Goal: Task Accomplishment & Management: Use online tool/utility

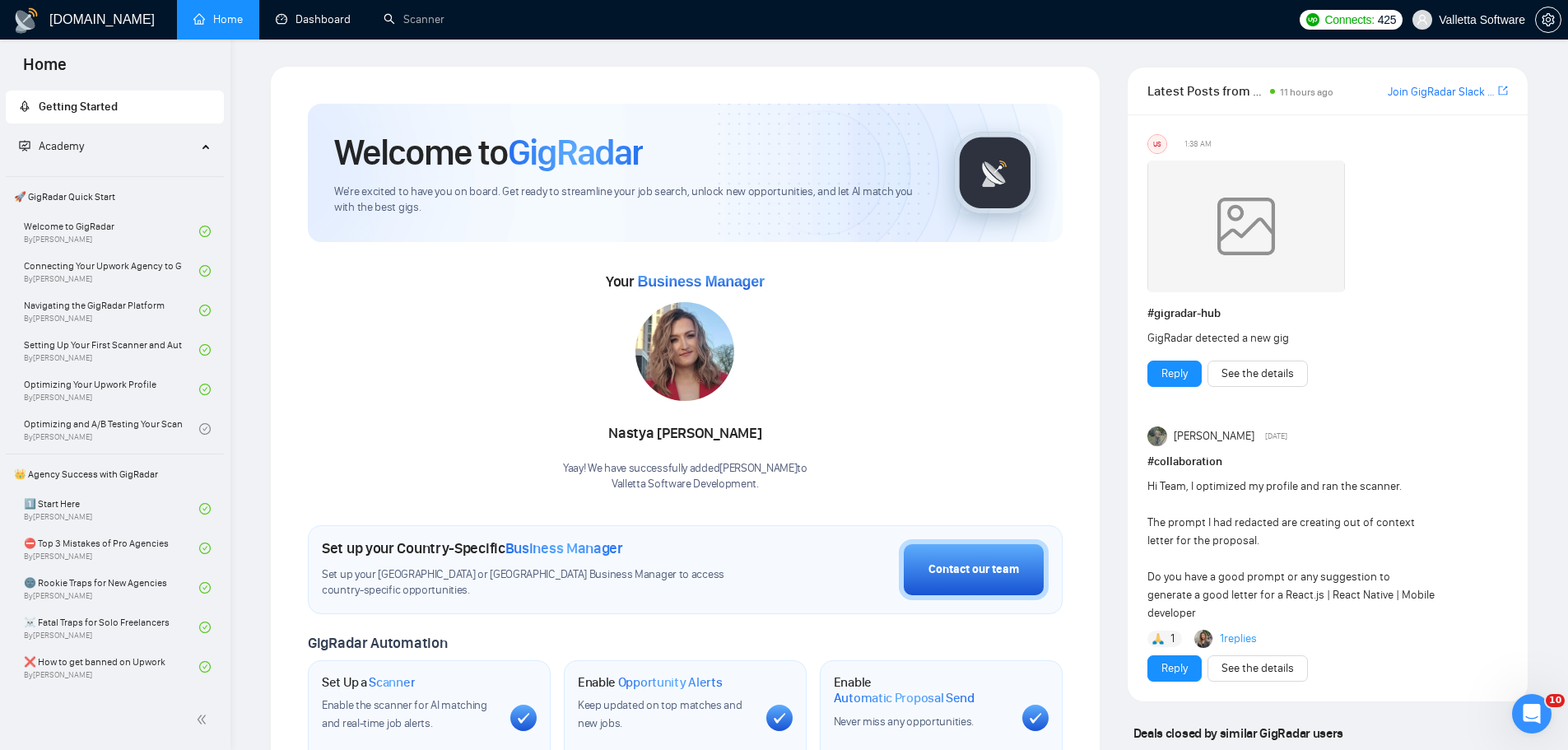
drag, startPoint x: 300, startPoint y: 13, endPoint x: 233, endPoint y: 18, distance: 67.2
click at [300, 13] on link "Dashboard" at bounding box center [312, 18] width 75 height 14
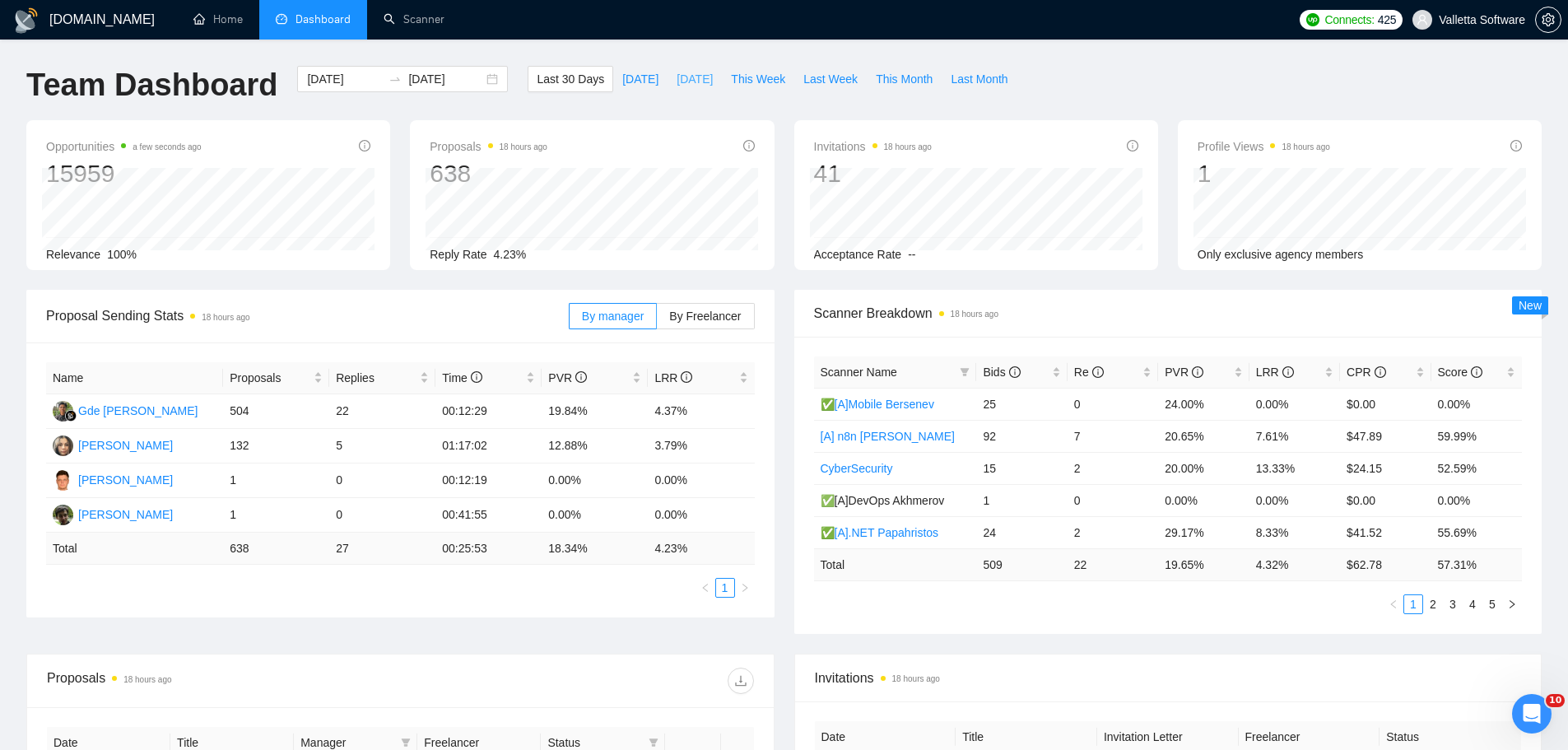
click at [680, 83] on span "[DATE]" at bounding box center [694, 80] width 36 height 18
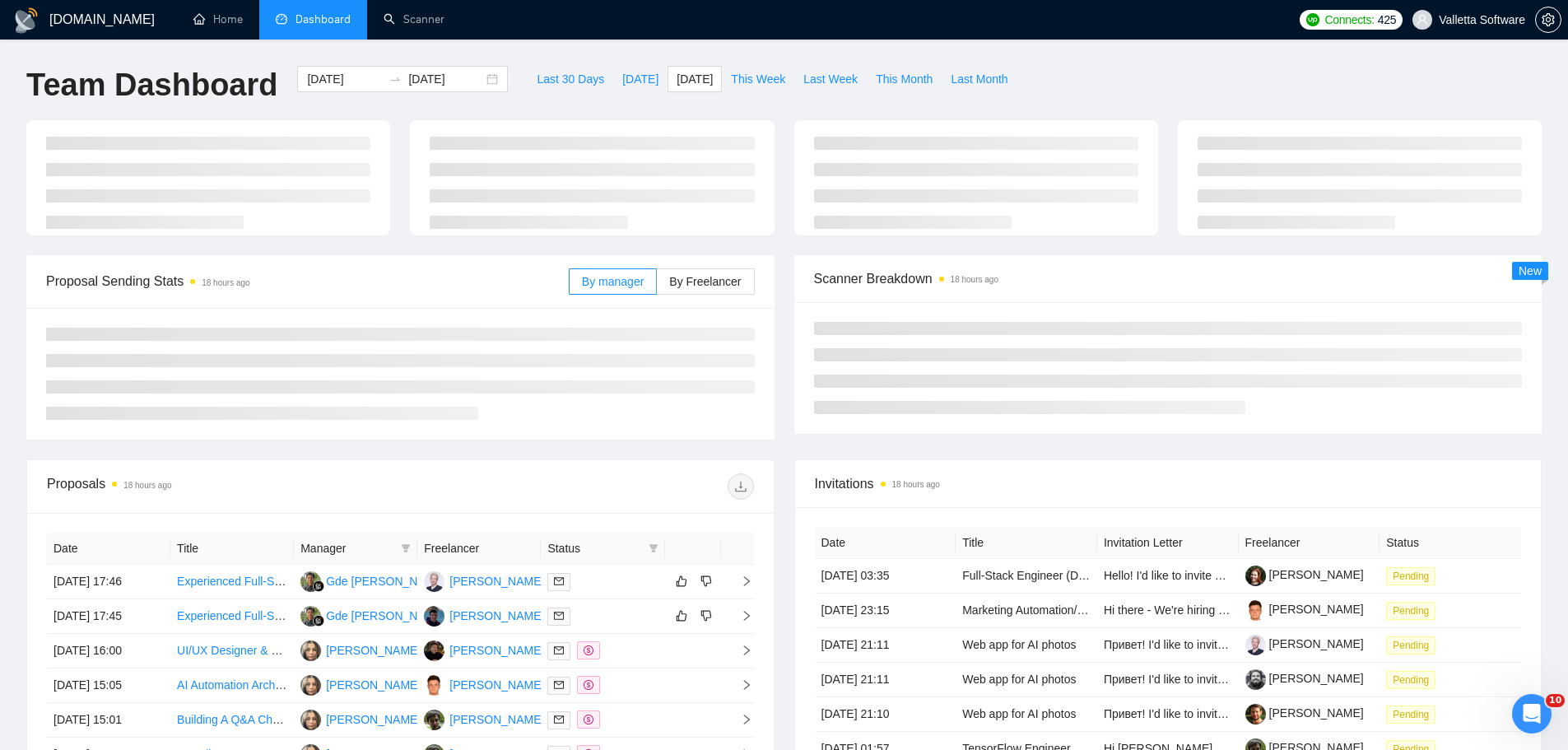
type input "[DATE]"
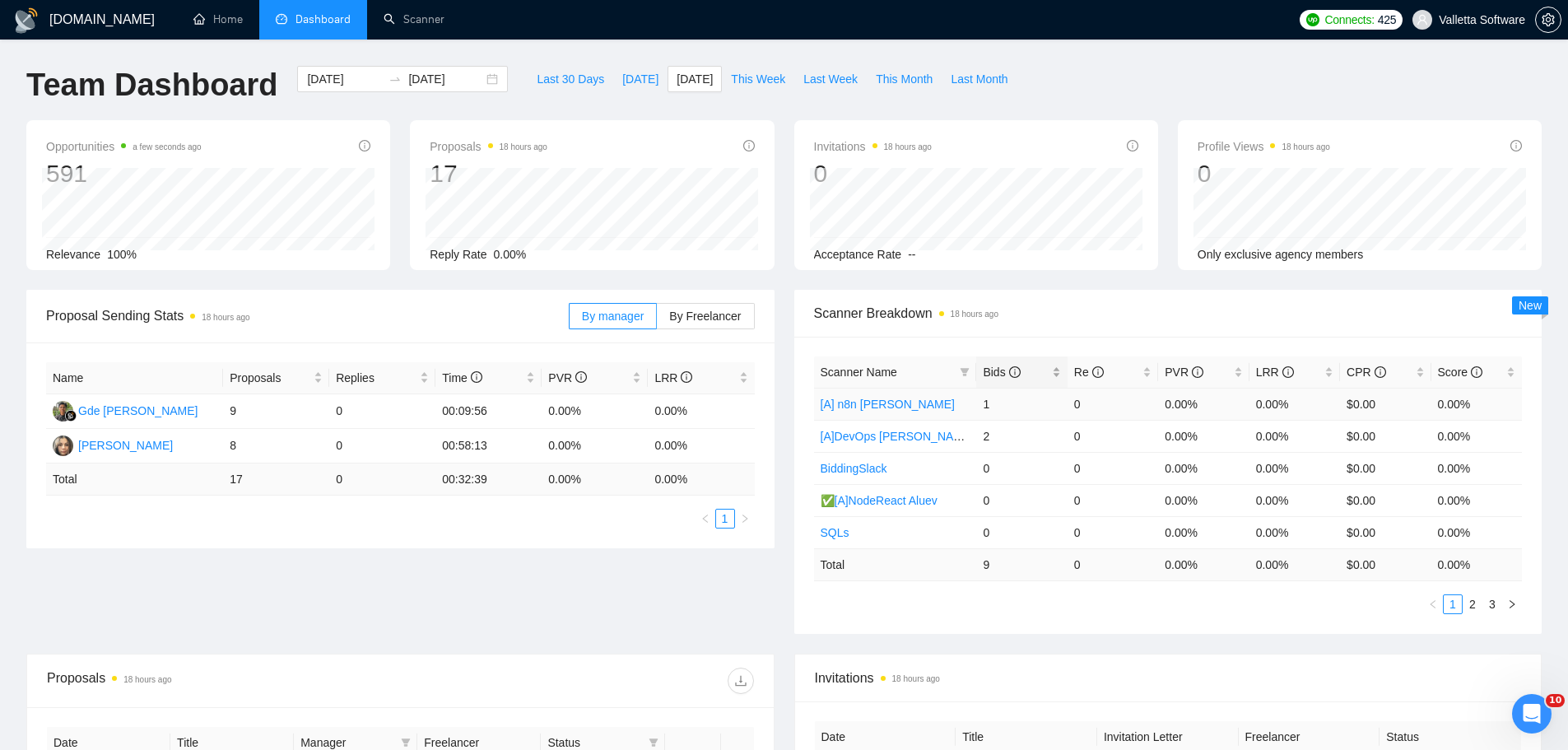
click at [1045, 376] on span "Bids" at bounding box center [1015, 373] width 65 height 18
click at [400, 26] on link "Scanner" at bounding box center [414, 18] width 61 height 14
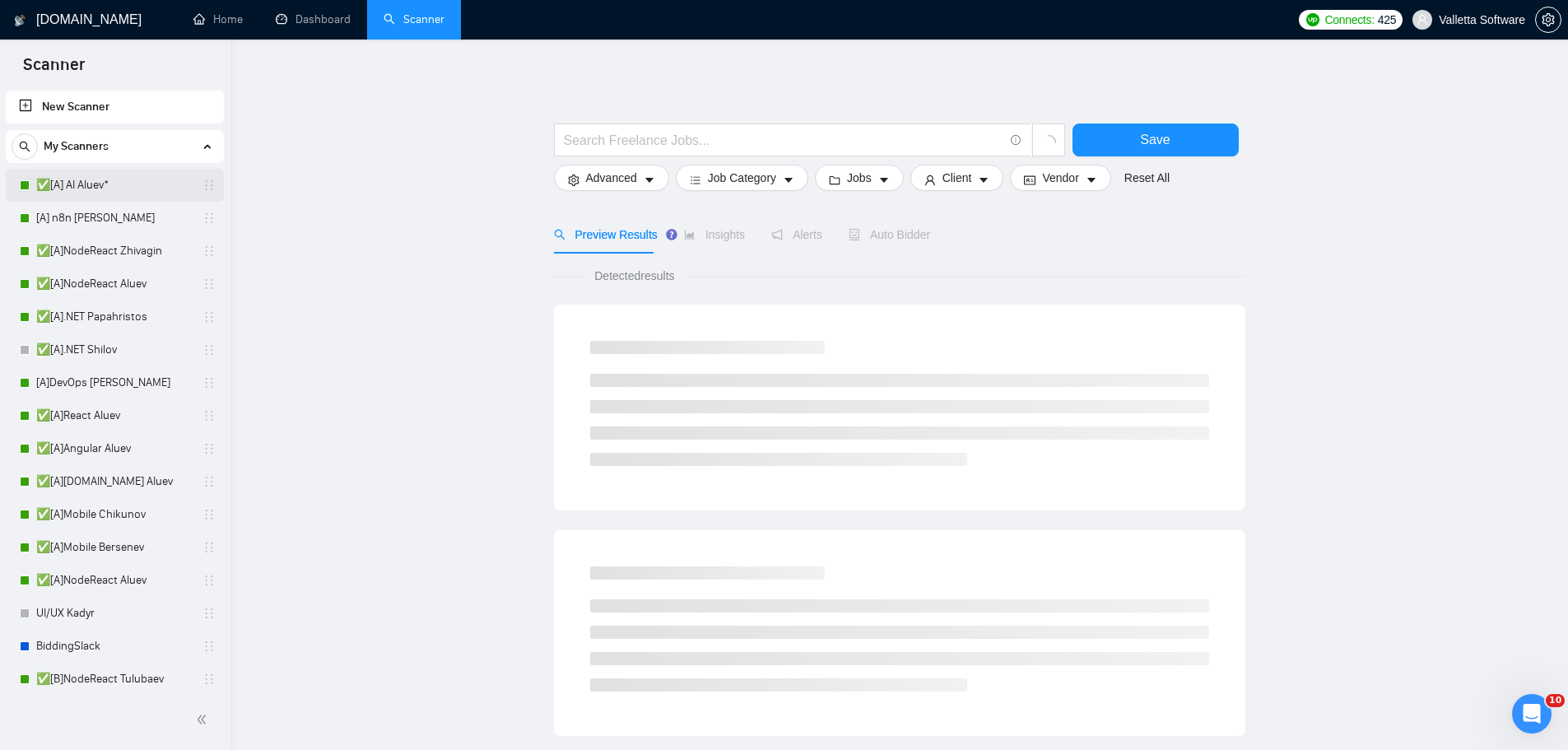
click at [107, 177] on link "✅[A] AI Aluev*" at bounding box center [114, 185] width 156 height 33
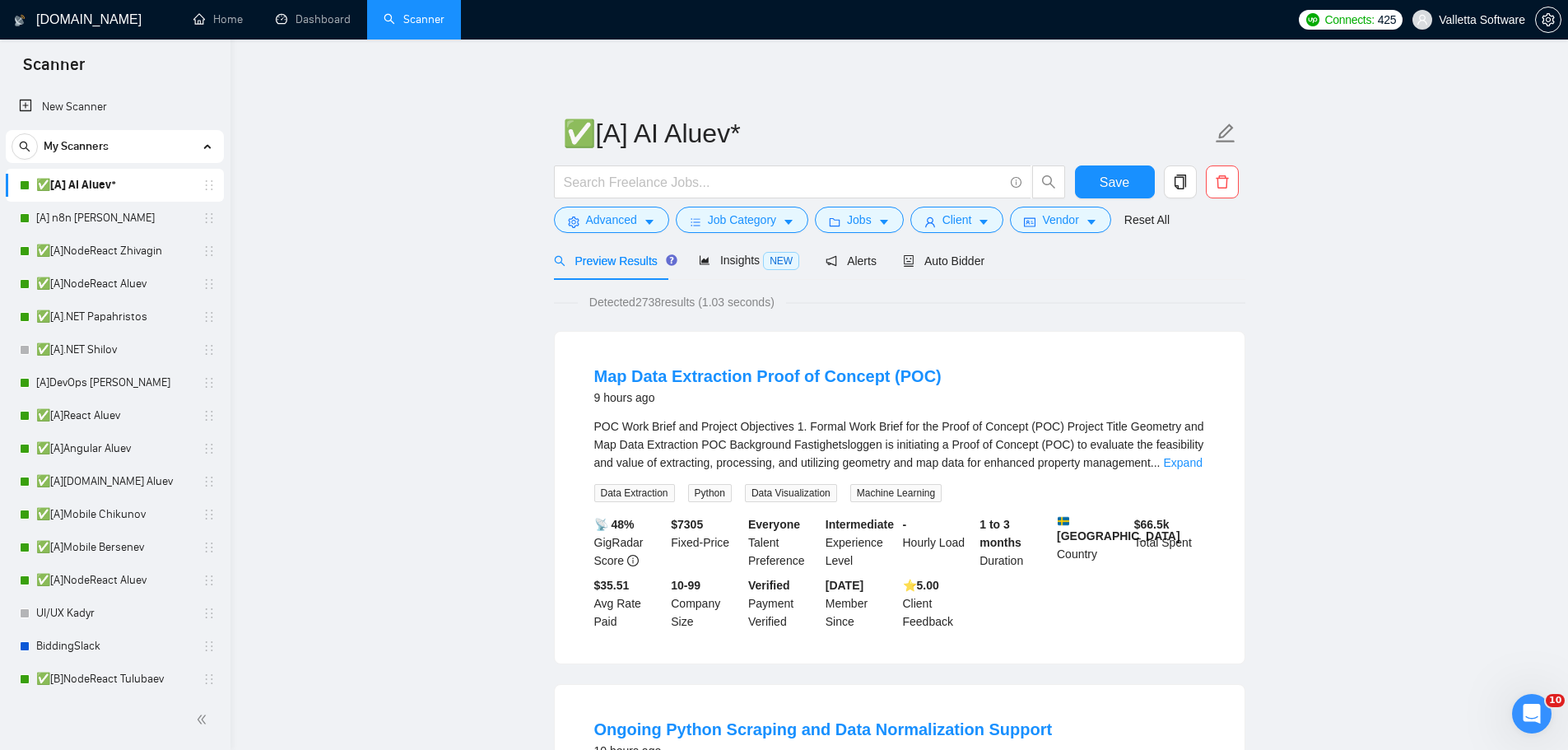
click at [962, 266] on span "Auto Bidder" at bounding box center [944, 261] width 81 height 13
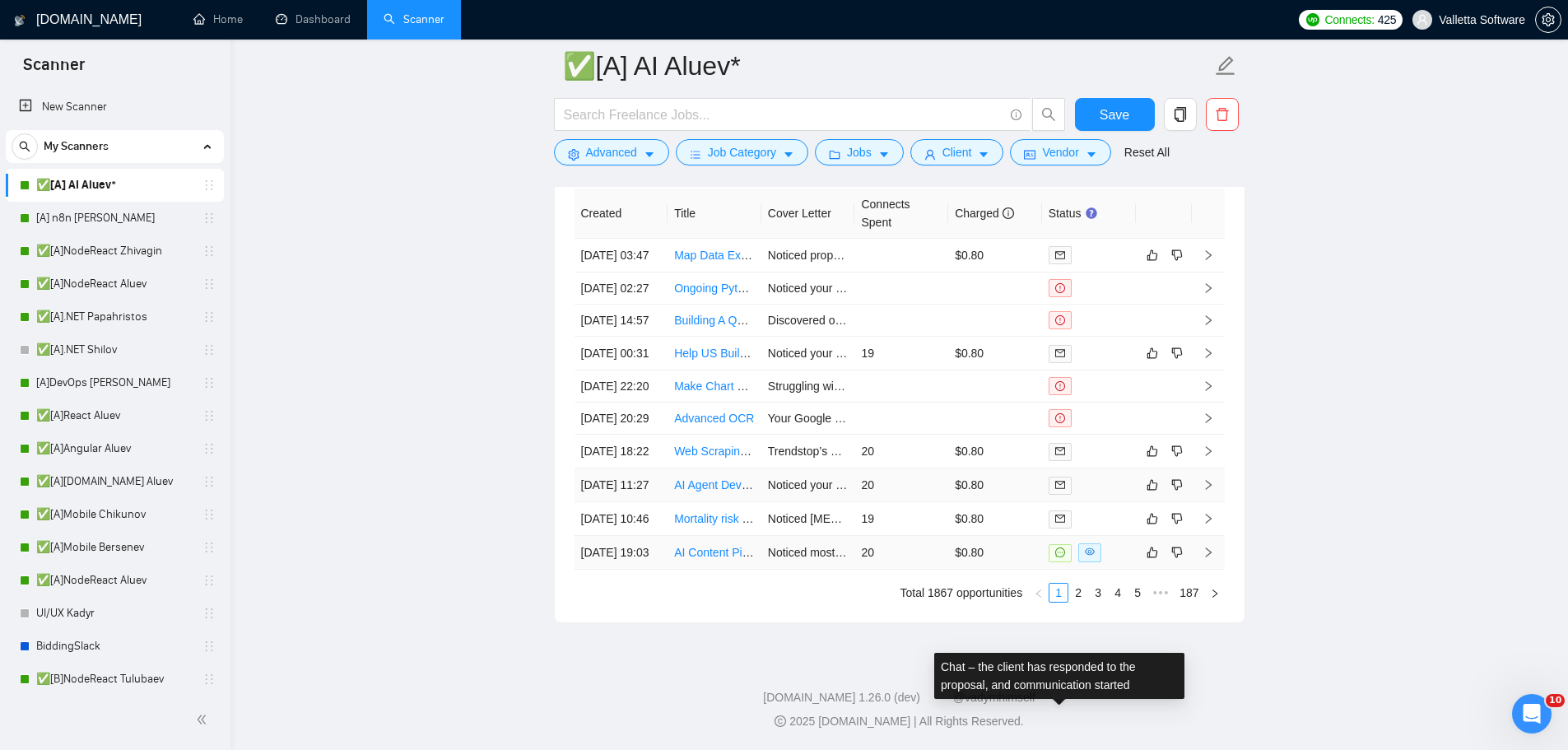
scroll to position [4775, 0]
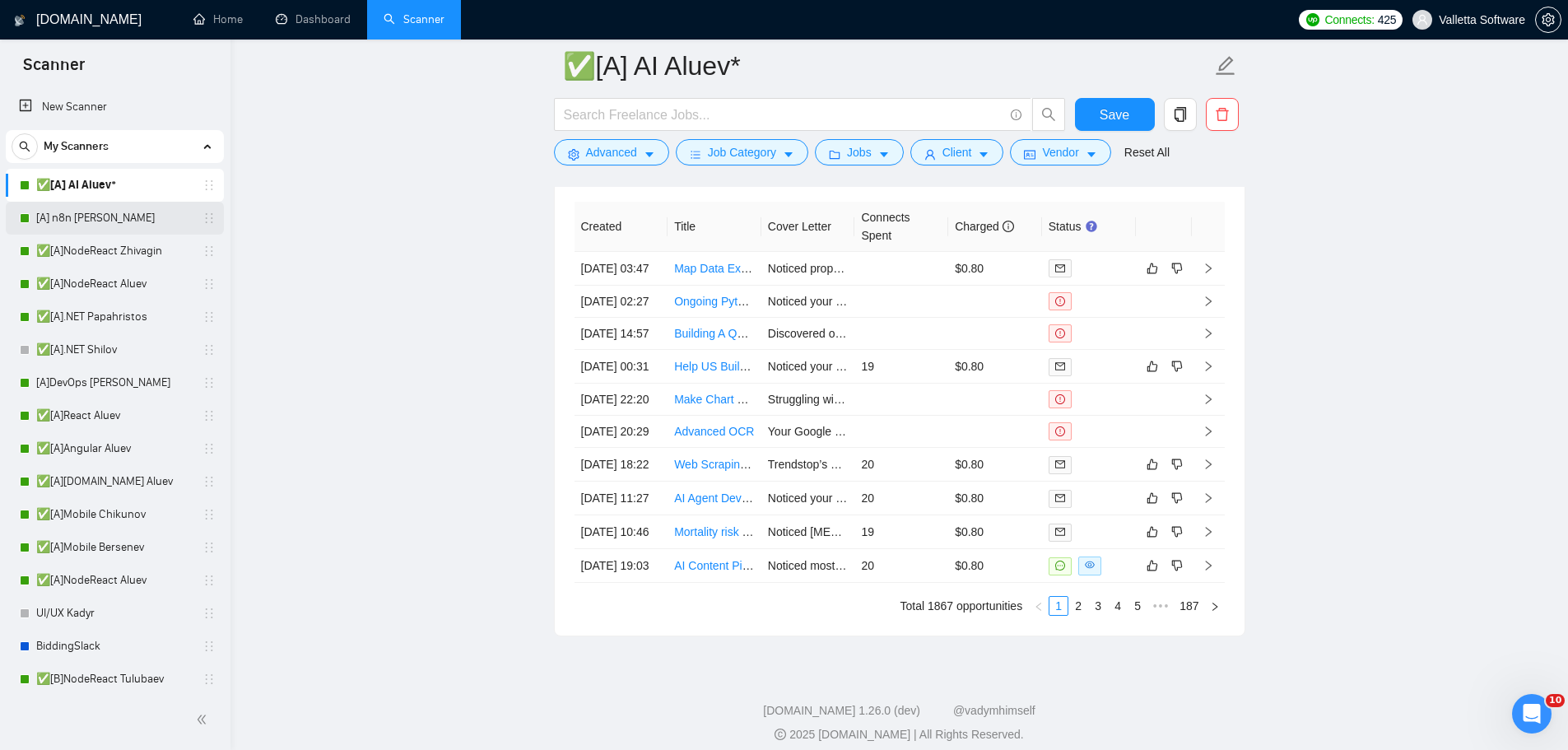
click at [64, 219] on link "[A] n8n [PERSON_NAME]" at bounding box center [114, 218] width 156 height 33
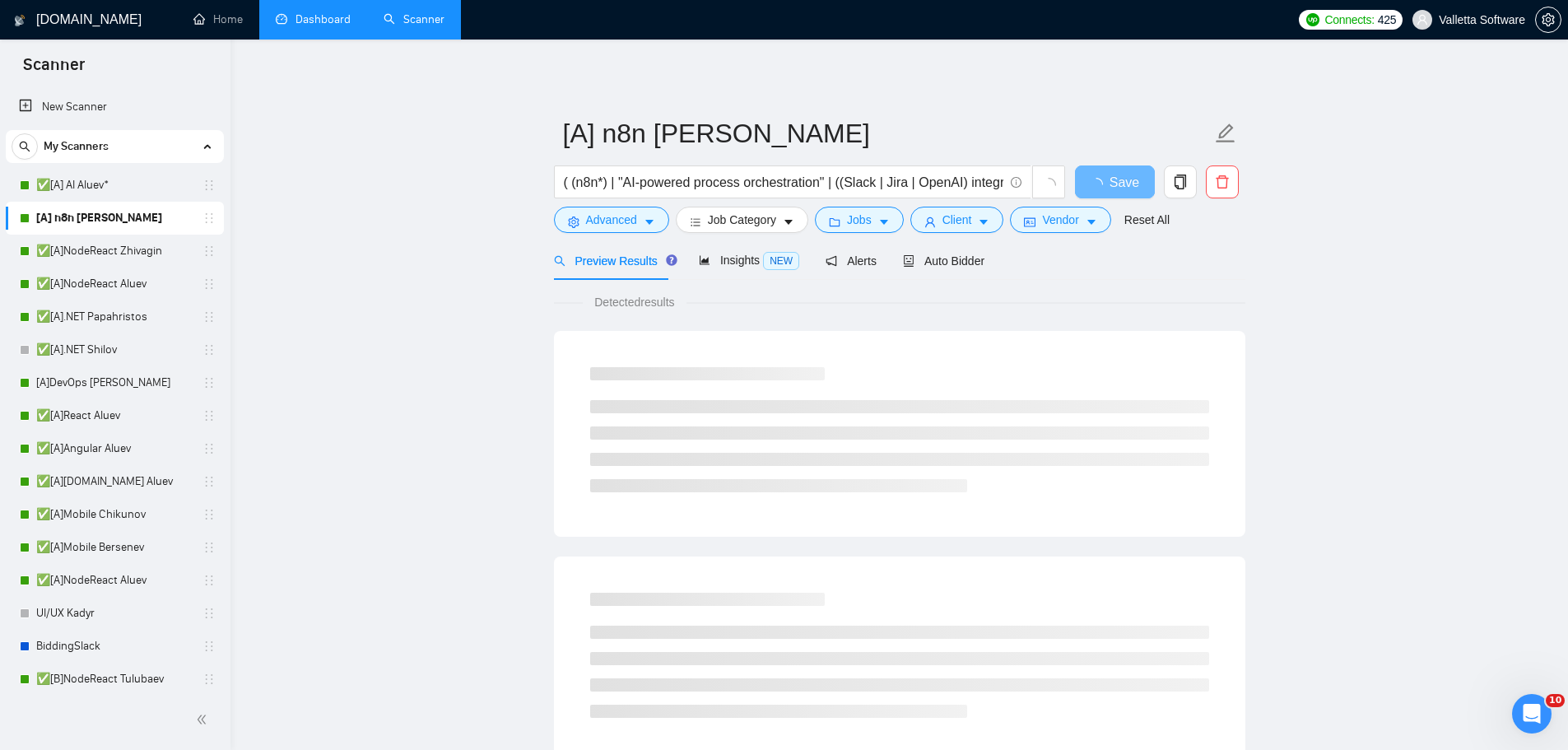
click at [300, 12] on link "Dashboard" at bounding box center [312, 18] width 75 height 14
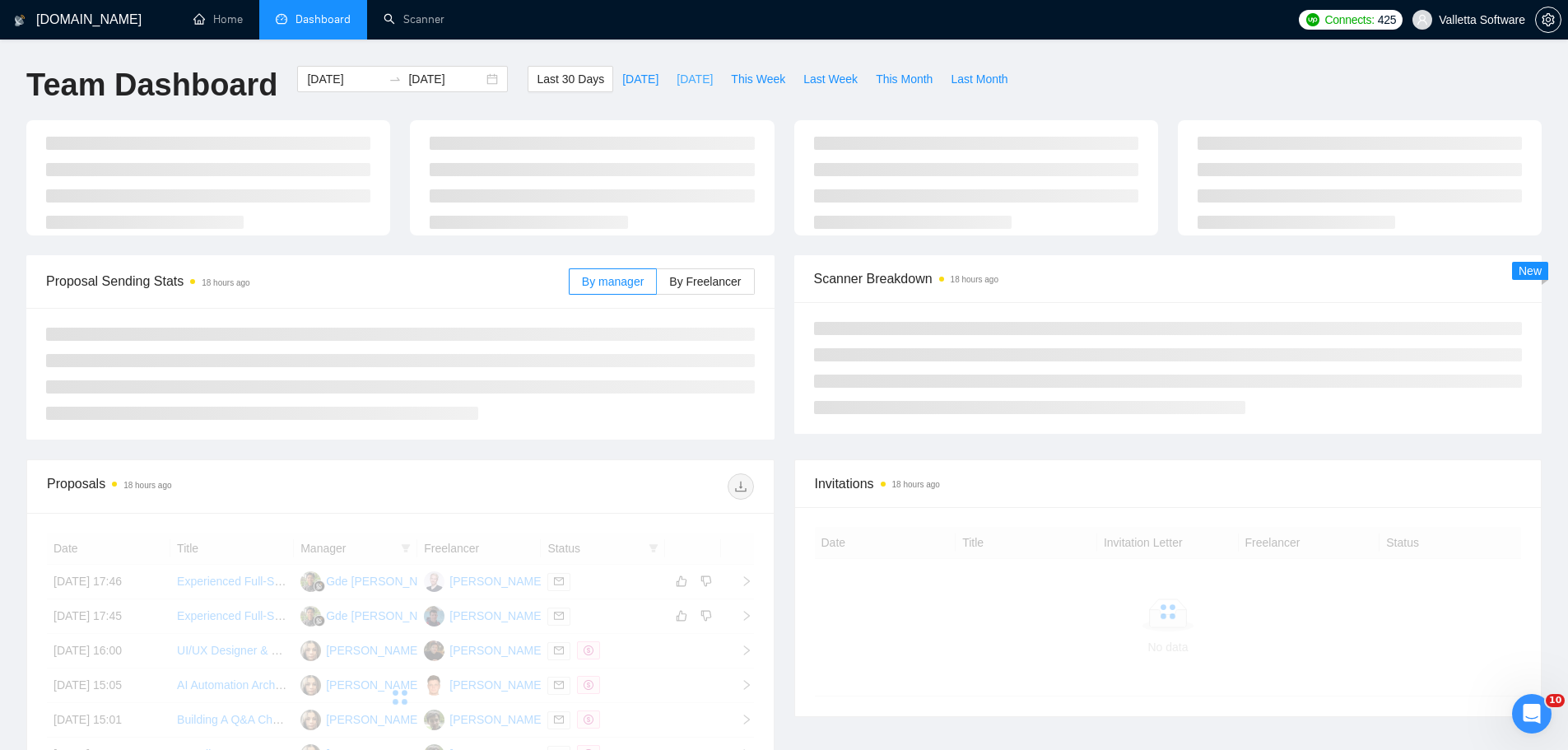
click at [677, 81] on span "[DATE]" at bounding box center [694, 80] width 36 height 18
type input "[DATE]"
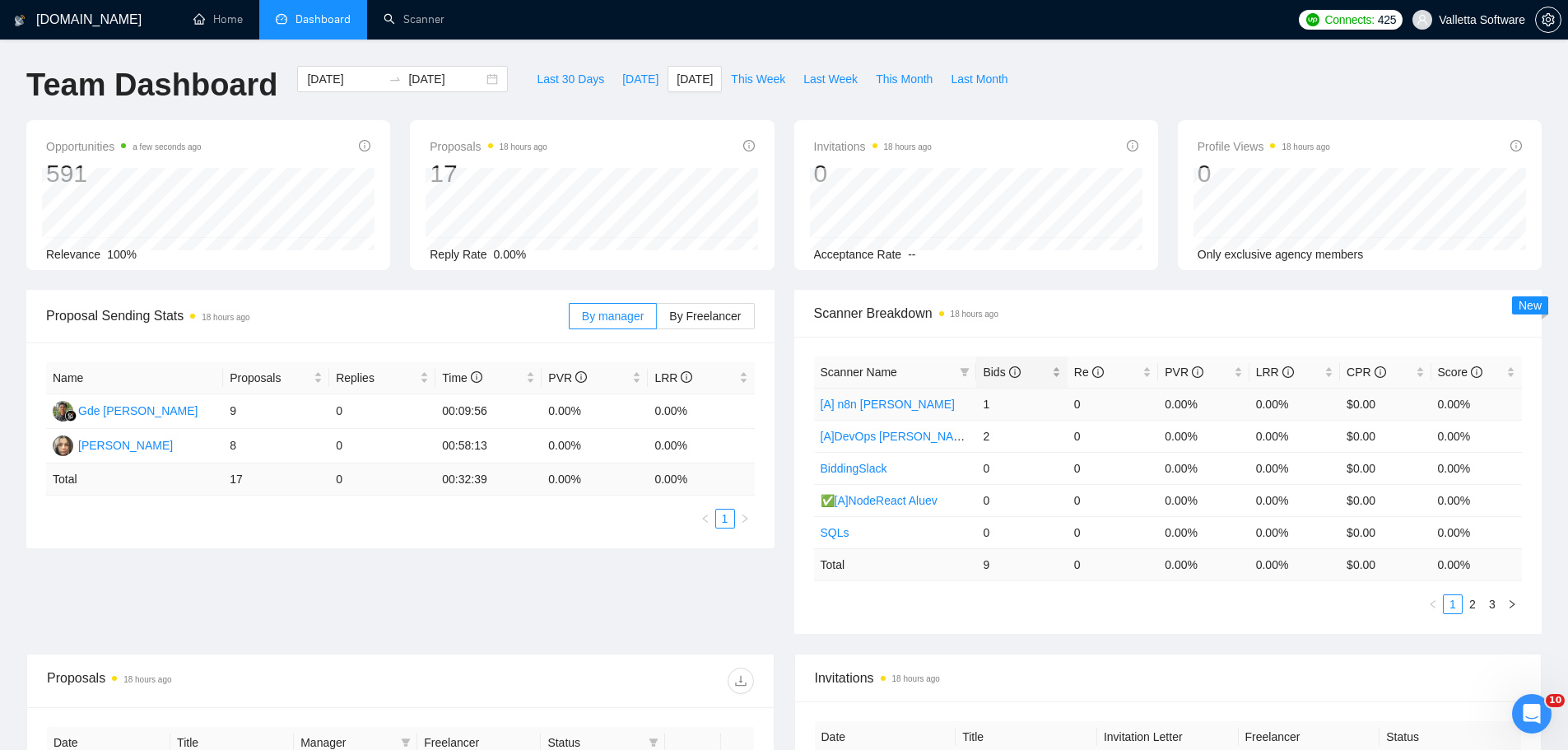
click at [1001, 365] on span "Bids" at bounding box center [1001, 372] width 37 height 13
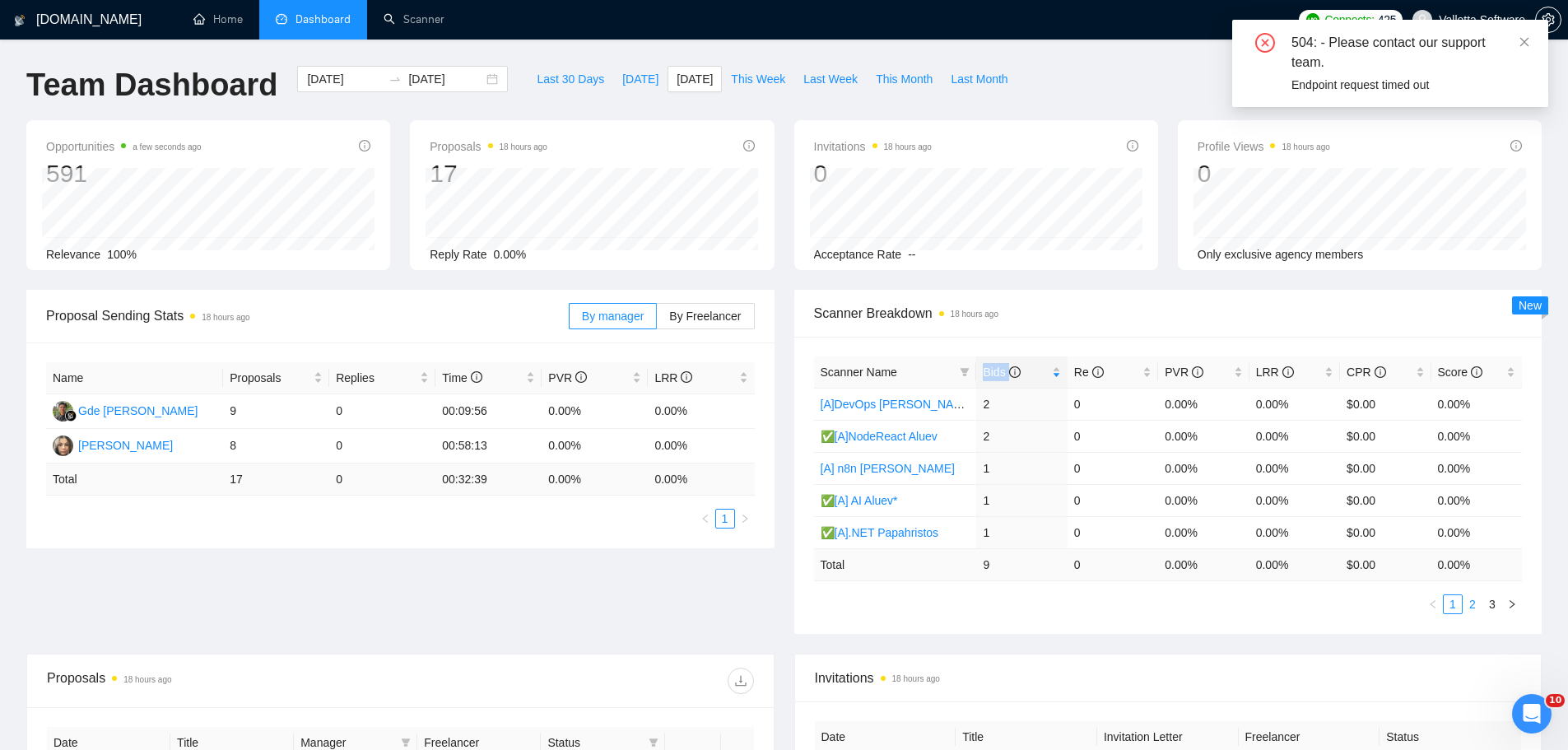
click at [1477, 607] on link "2" at bounding box center [1473, 605] width 18 height 18
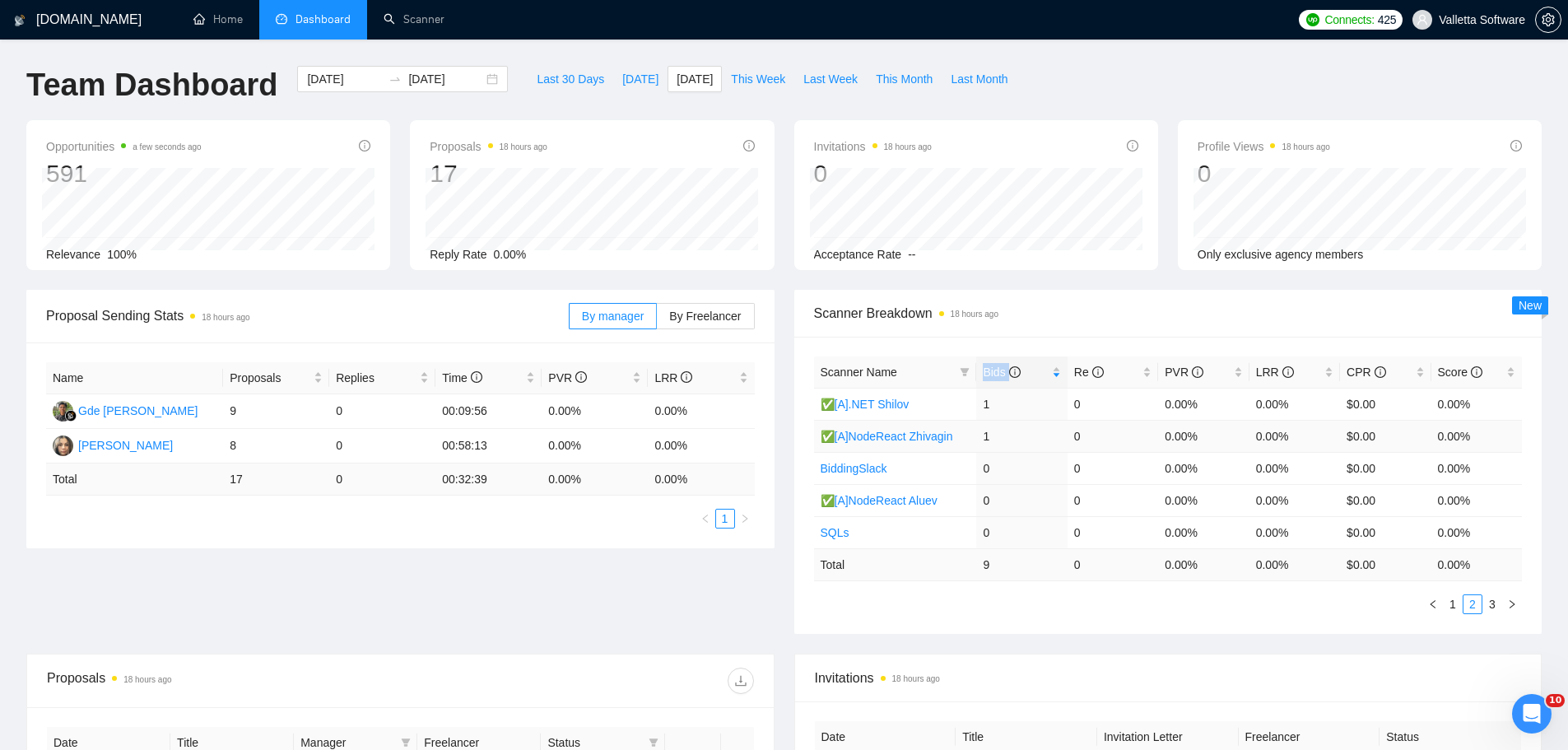
click at [910, 441] on link "✅[A]NodeReact Zhivagin" at bounding box center [887, 436] width 132 height 13
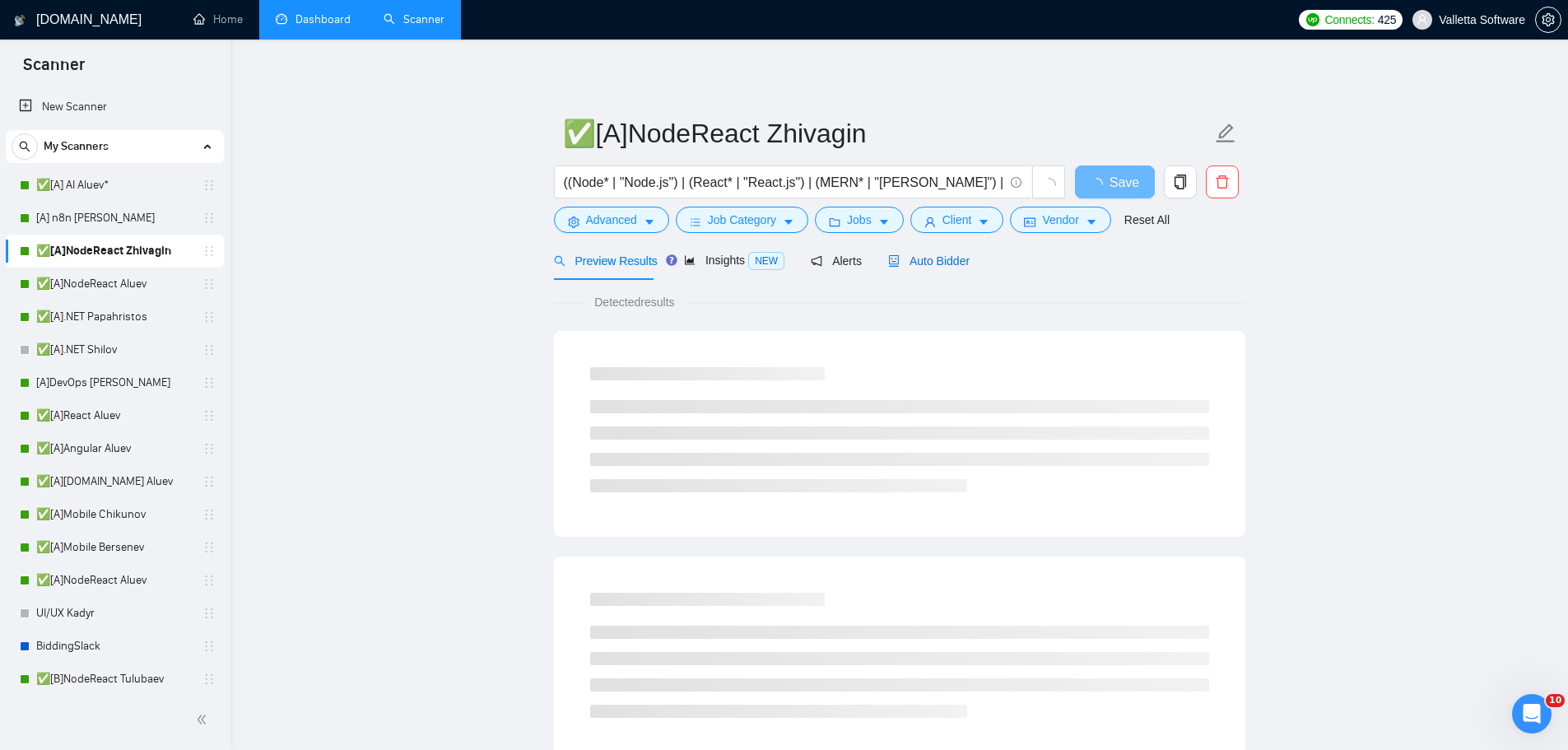
click at [930, 254] on span "Auto Bidder" at bounding box center [929, 261] width 81 height 13
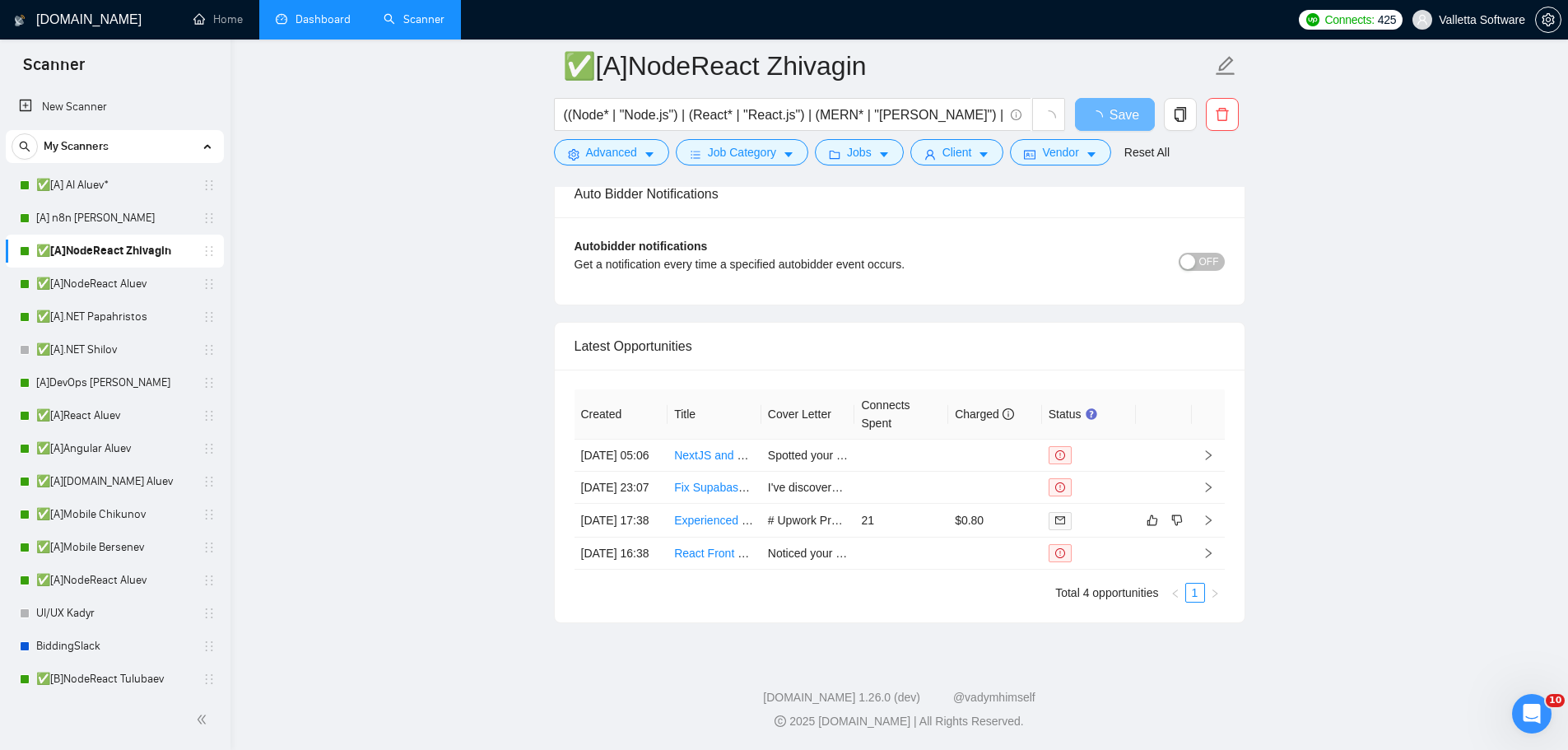
scroll to position [4504, 0]
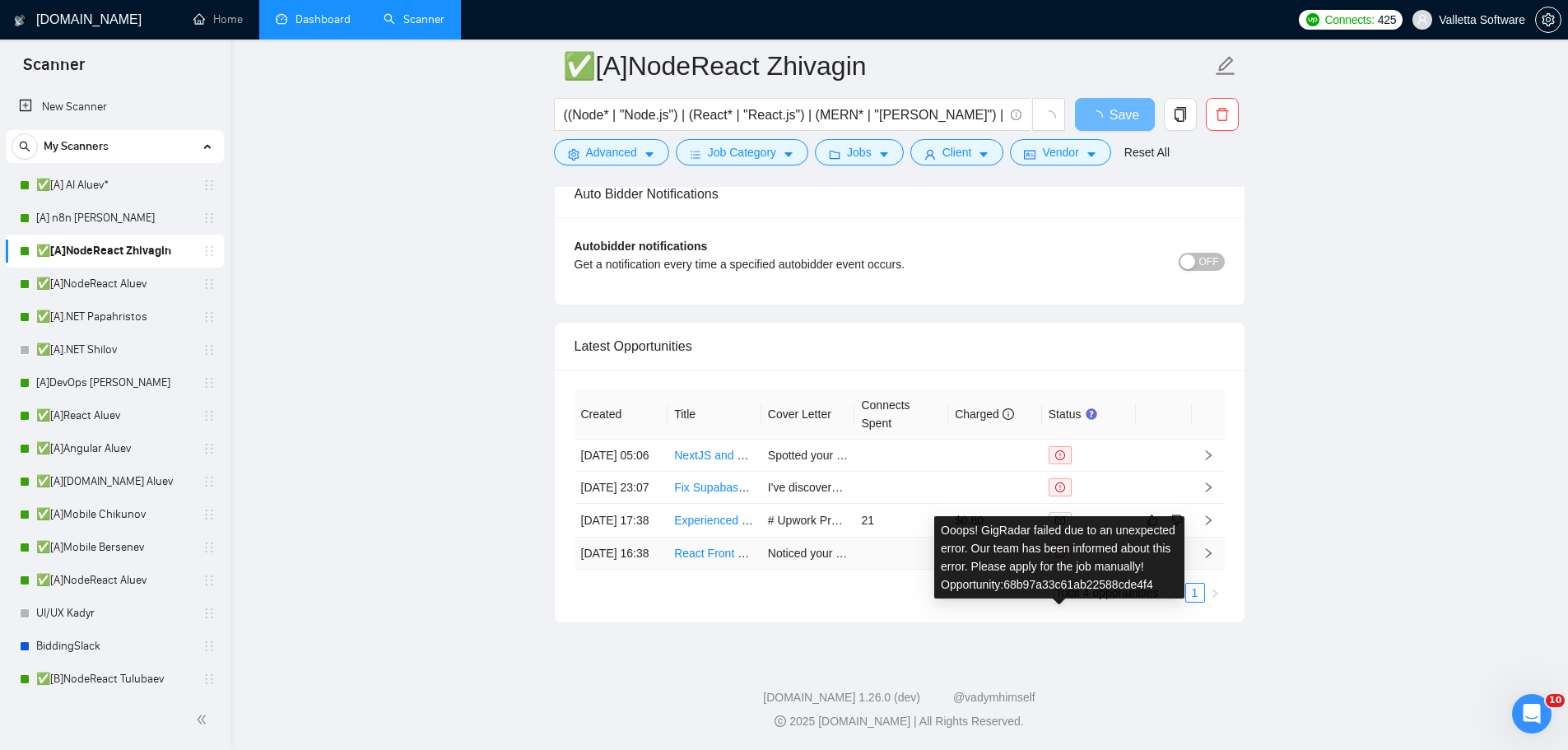
click at [1064, 548] on icon "exclamation-circle" at bounding box center [1060, 553] width 10 height 10
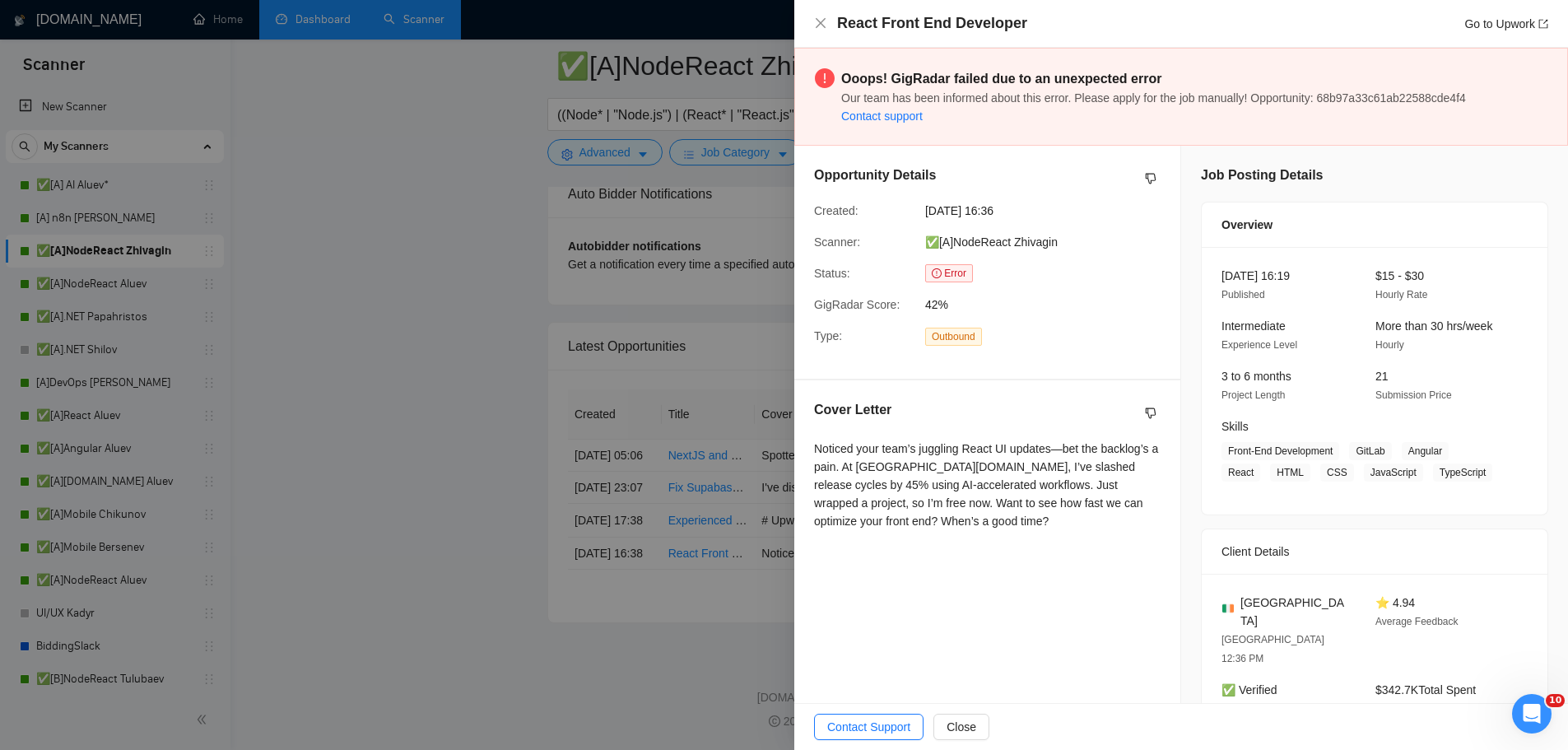
click at [626, 252] on div at bounding box center [784, 375] width 1568 height 750
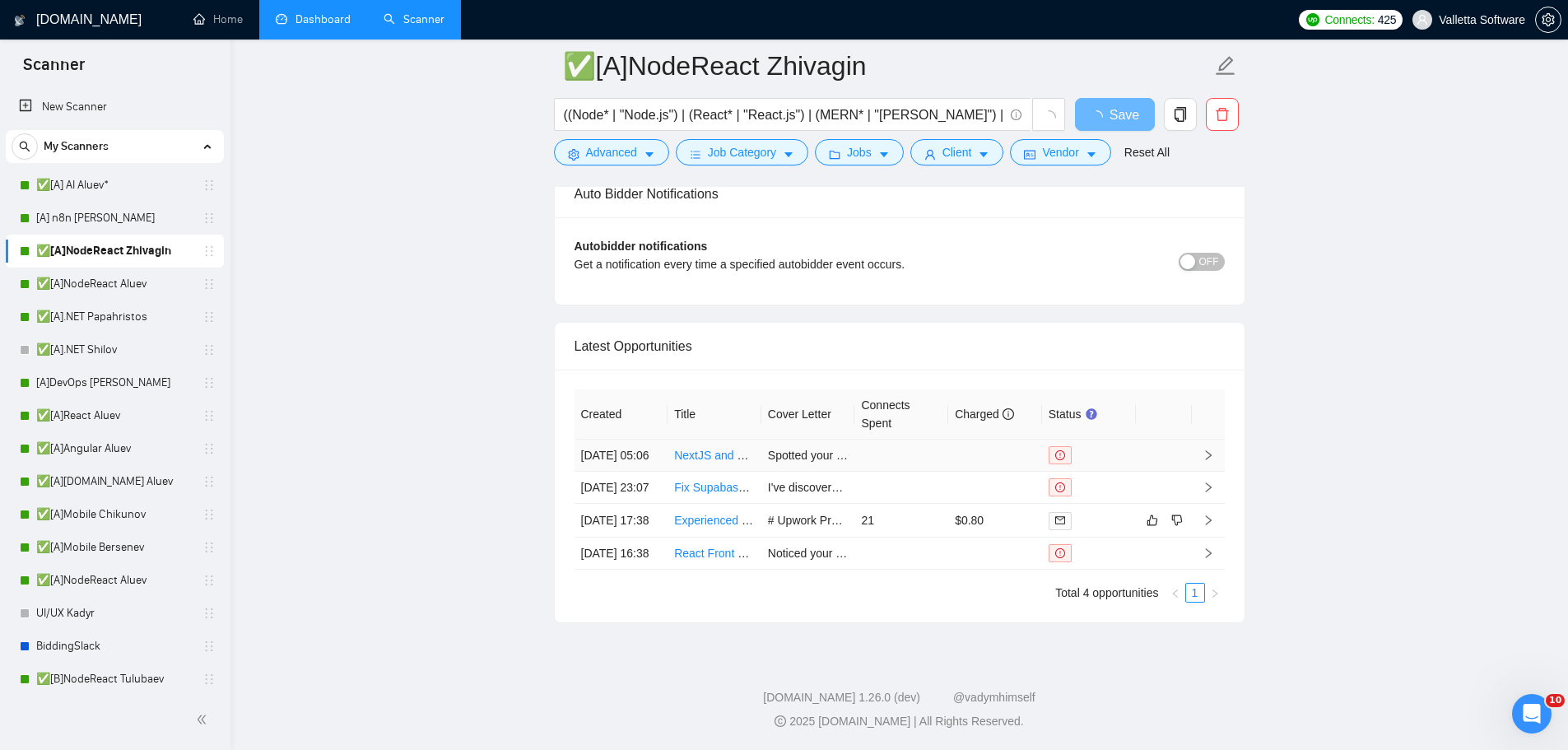
click at [1069, 446] on span at bounding box center [1060, 455] width 23 height 18
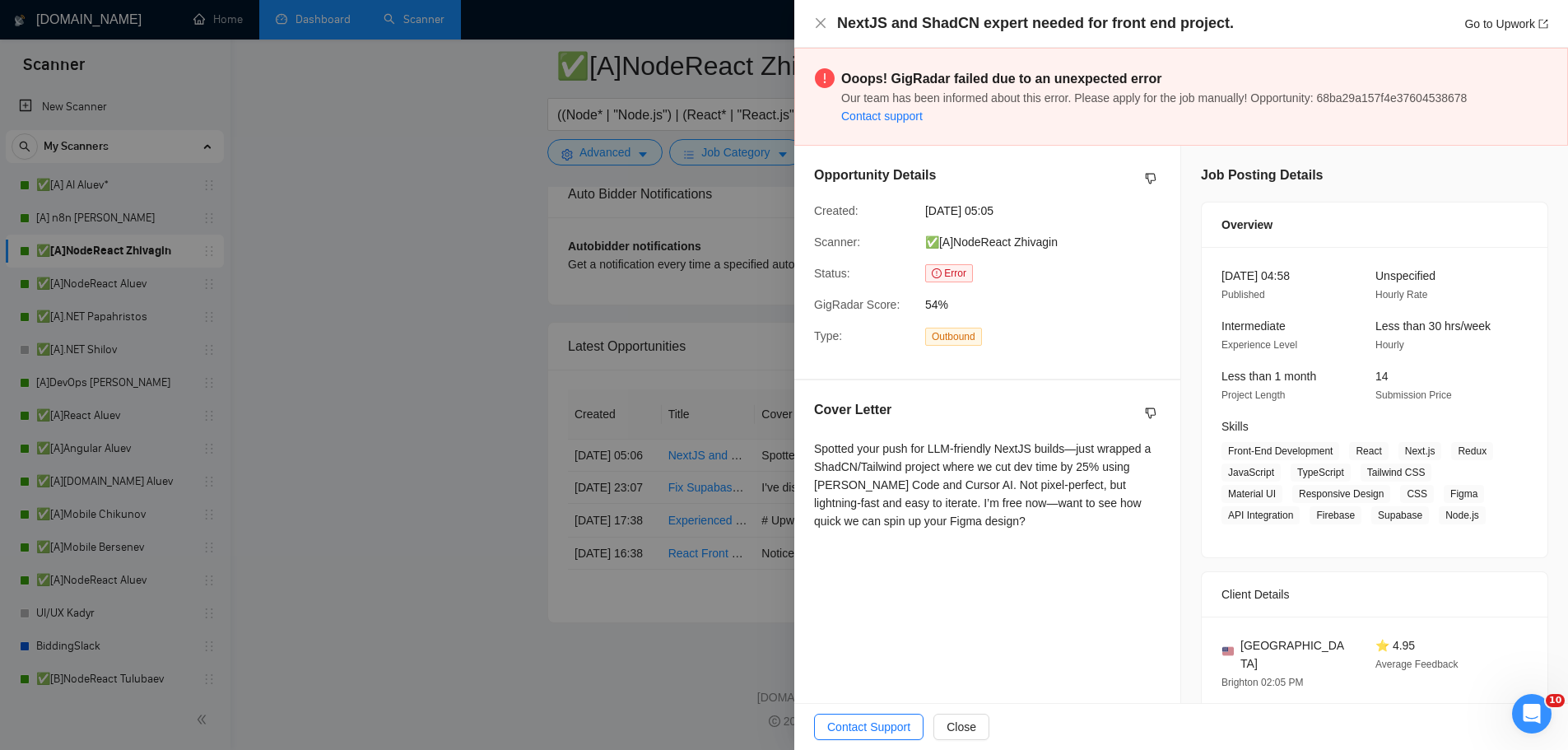
click at [890, 117] on link "Contact support" at bounding box center [882, 116] width 81 height 13
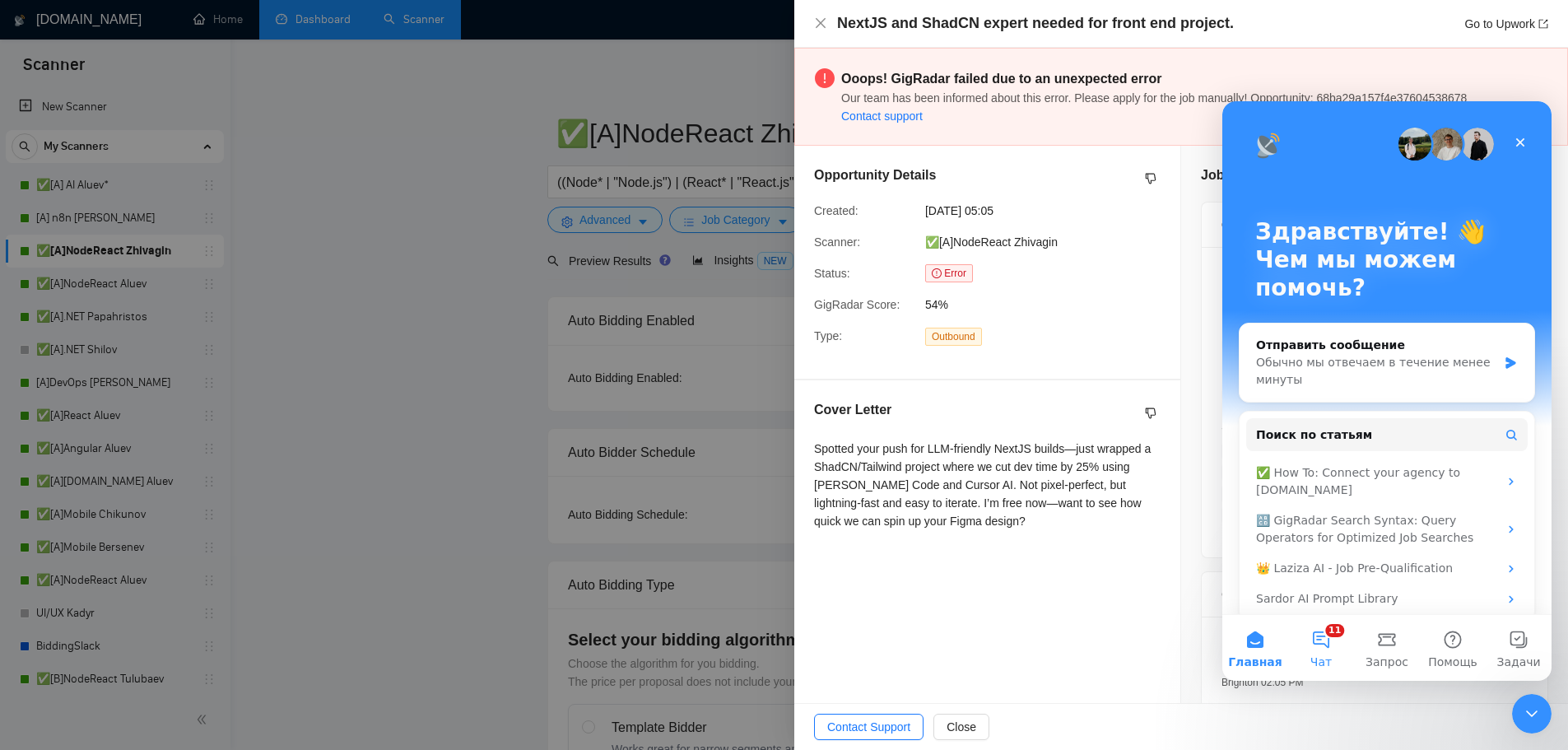
click at [1339, 648] on button "11 Чат" at bounding box center [1320, 647] width 66 height 66
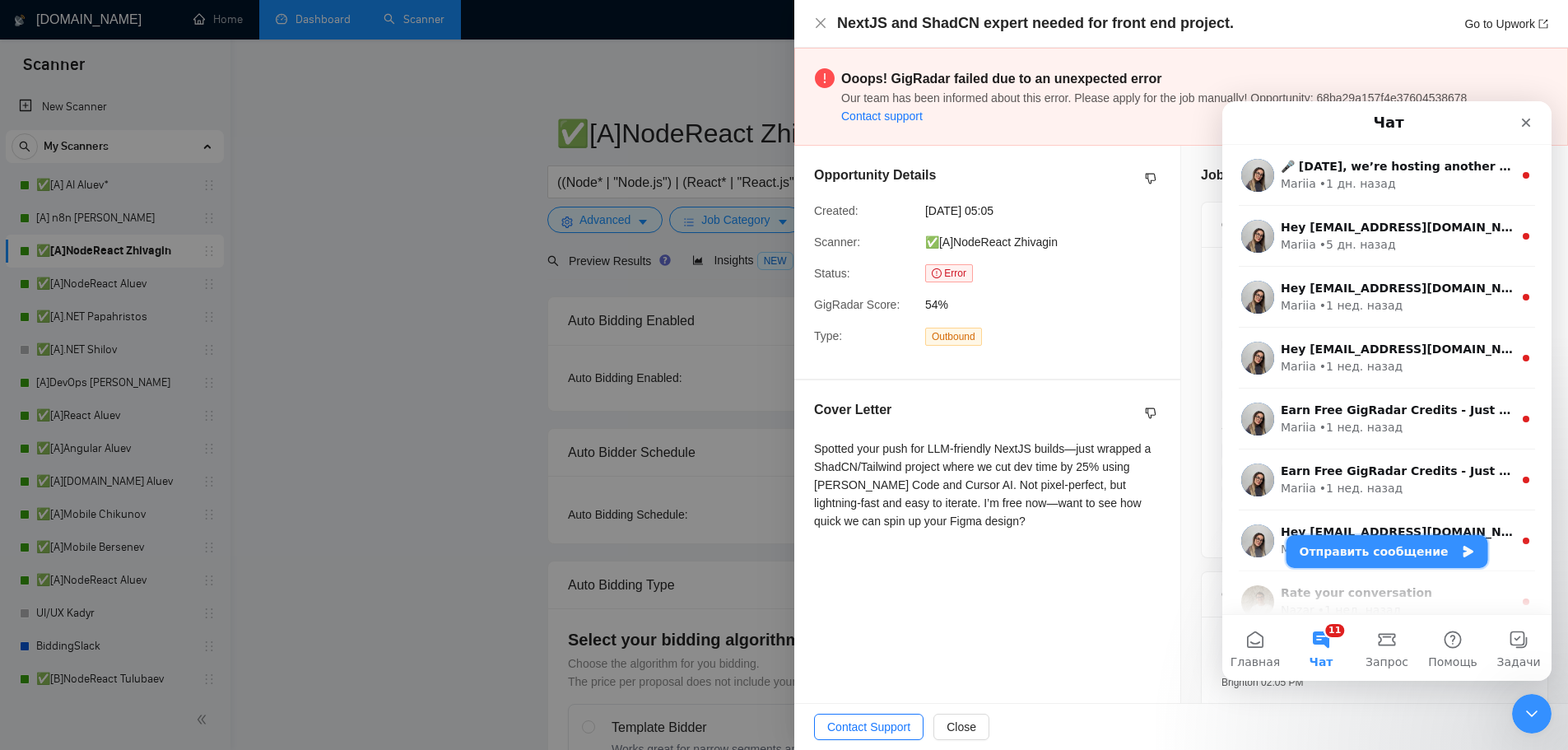
click at [1368, 550] on button "Отправить сообщение" at bounding box center [1387, 552] width 202 height 33
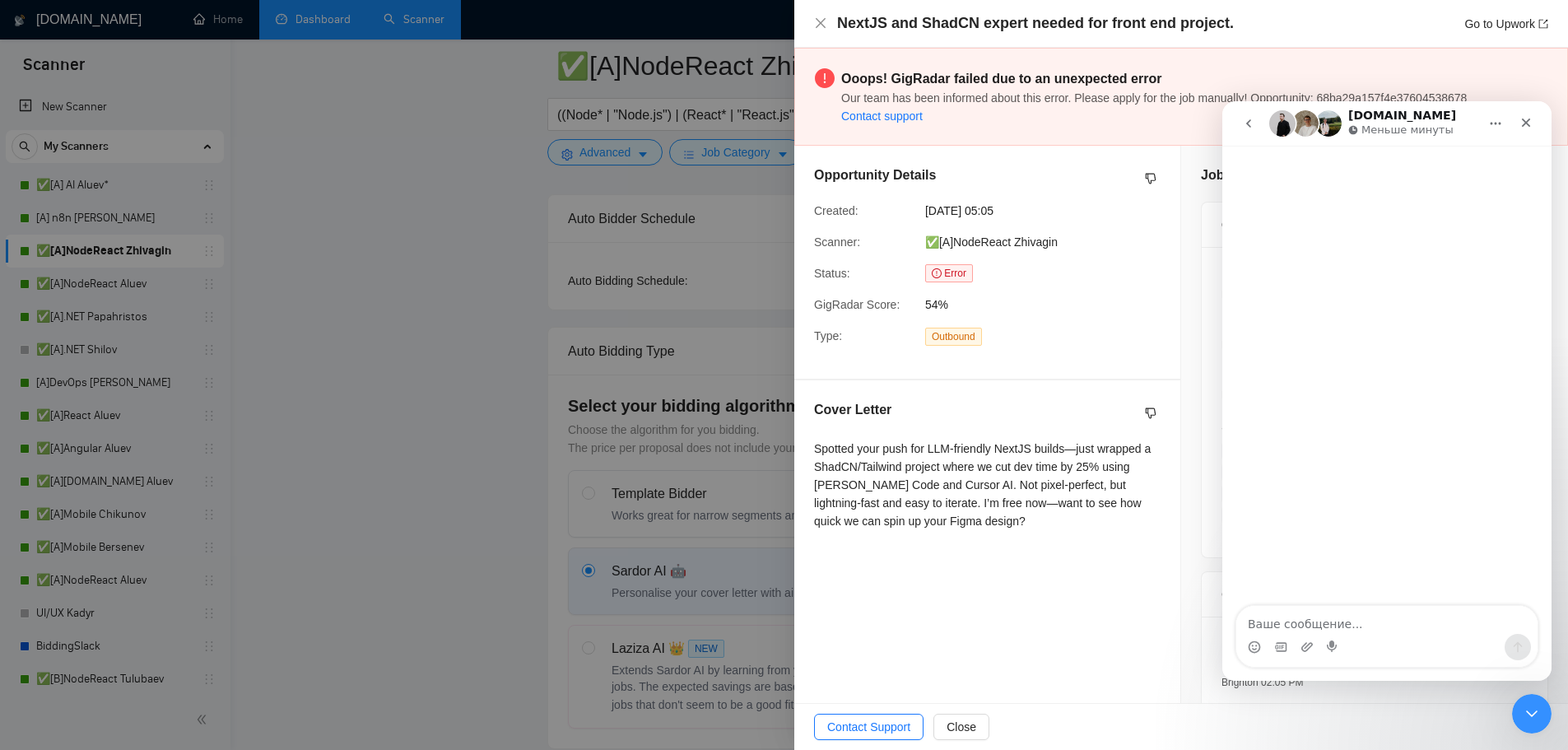
click at [604, 413] on div at bounding box center [784, 375] width 1568 height 750
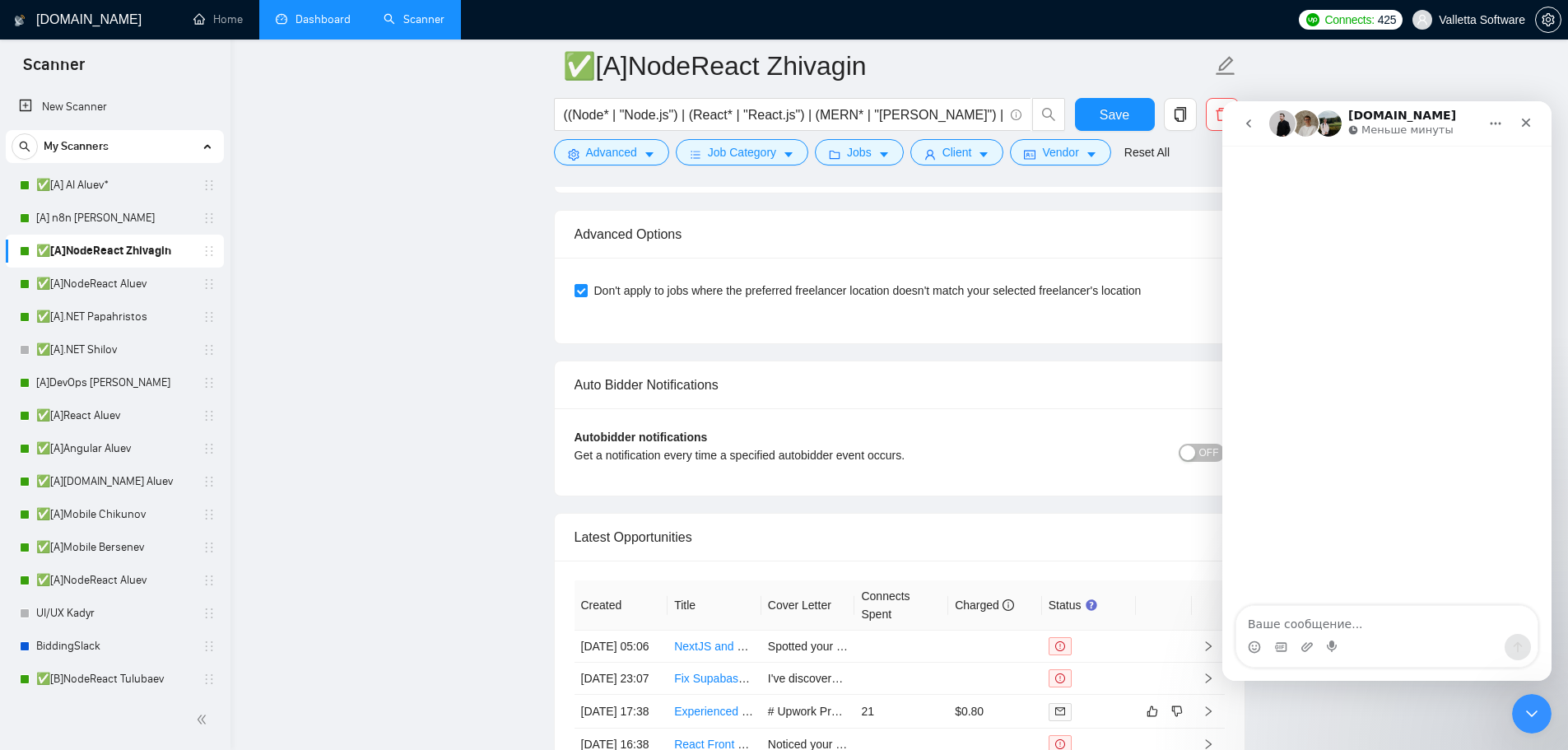
scroll to position [4610, 0]
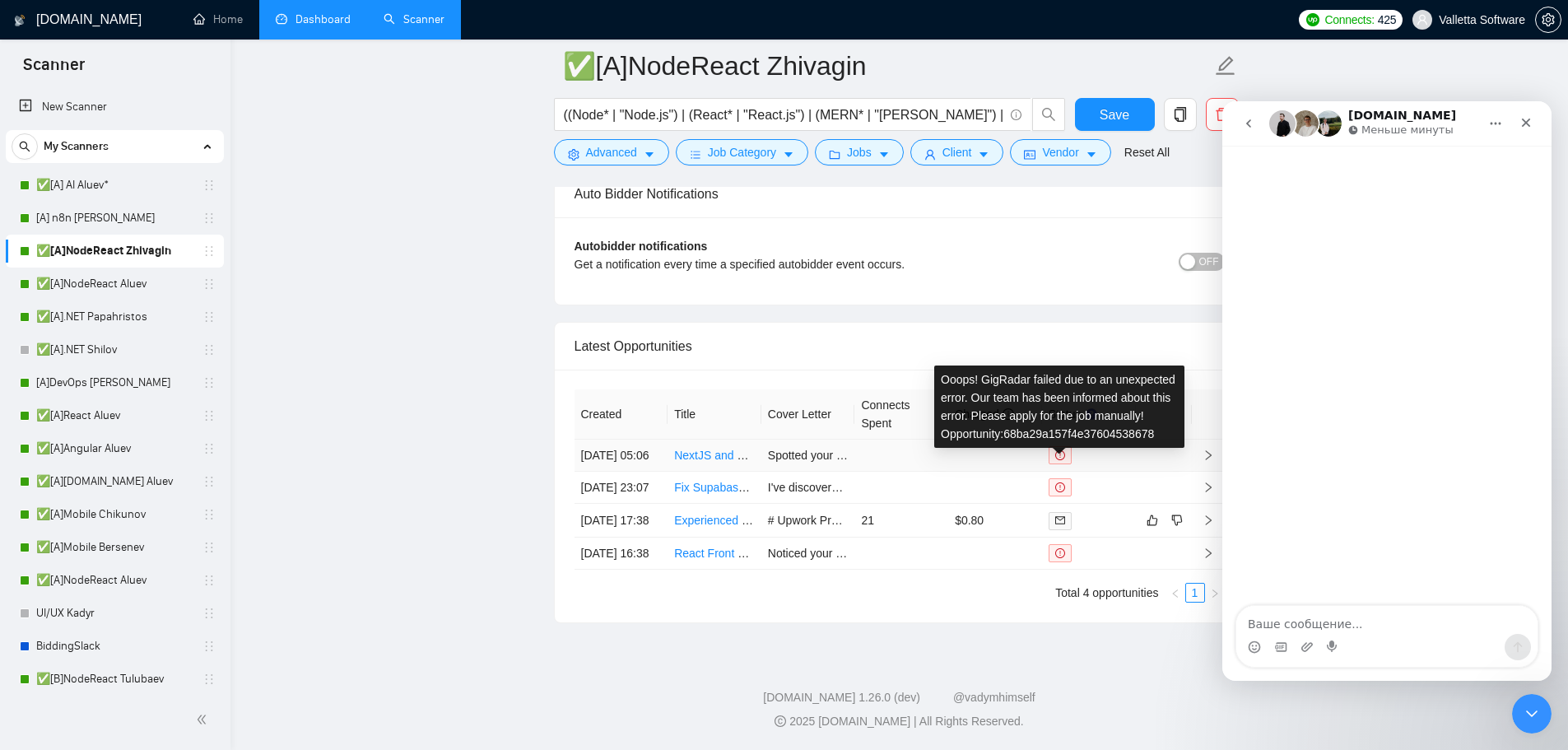
click at [1055, 450] on icon "exclamation-circle" at bounding box center [1060, 455] width 10 height 10
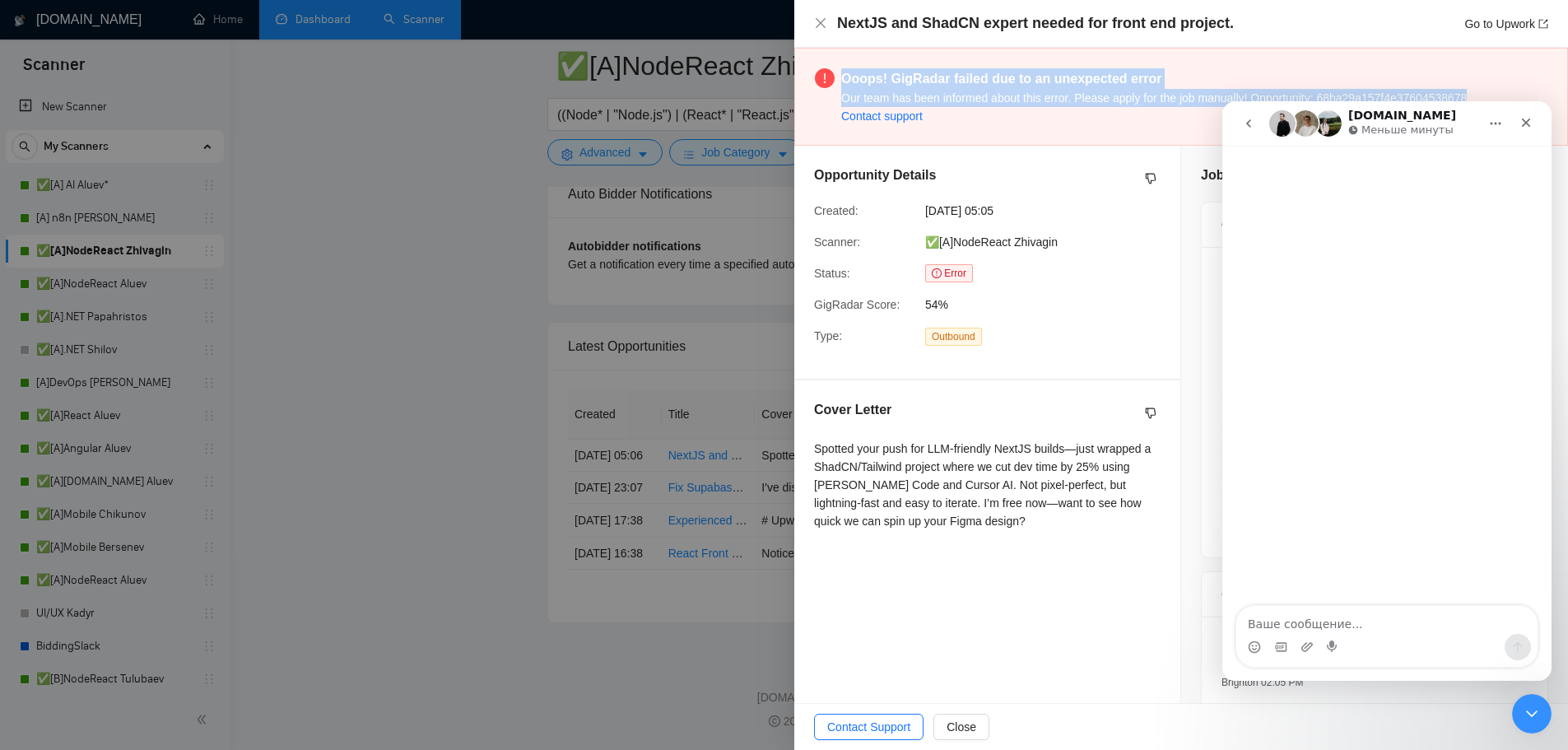
drag, startPoint x: 869, startPoint y: 82, endPoint x: 1471, endPoint y: 98, distance: 602.2
click at [1471, 98] on div "Ooops! GigRadar failed due to an unexpected error Our team has been informed ab…" at bounding box center [1181, 97] width 774 height 98
copy div "Ooops! GigRadar failed due to an unexpected error Our team has been informed ab…"
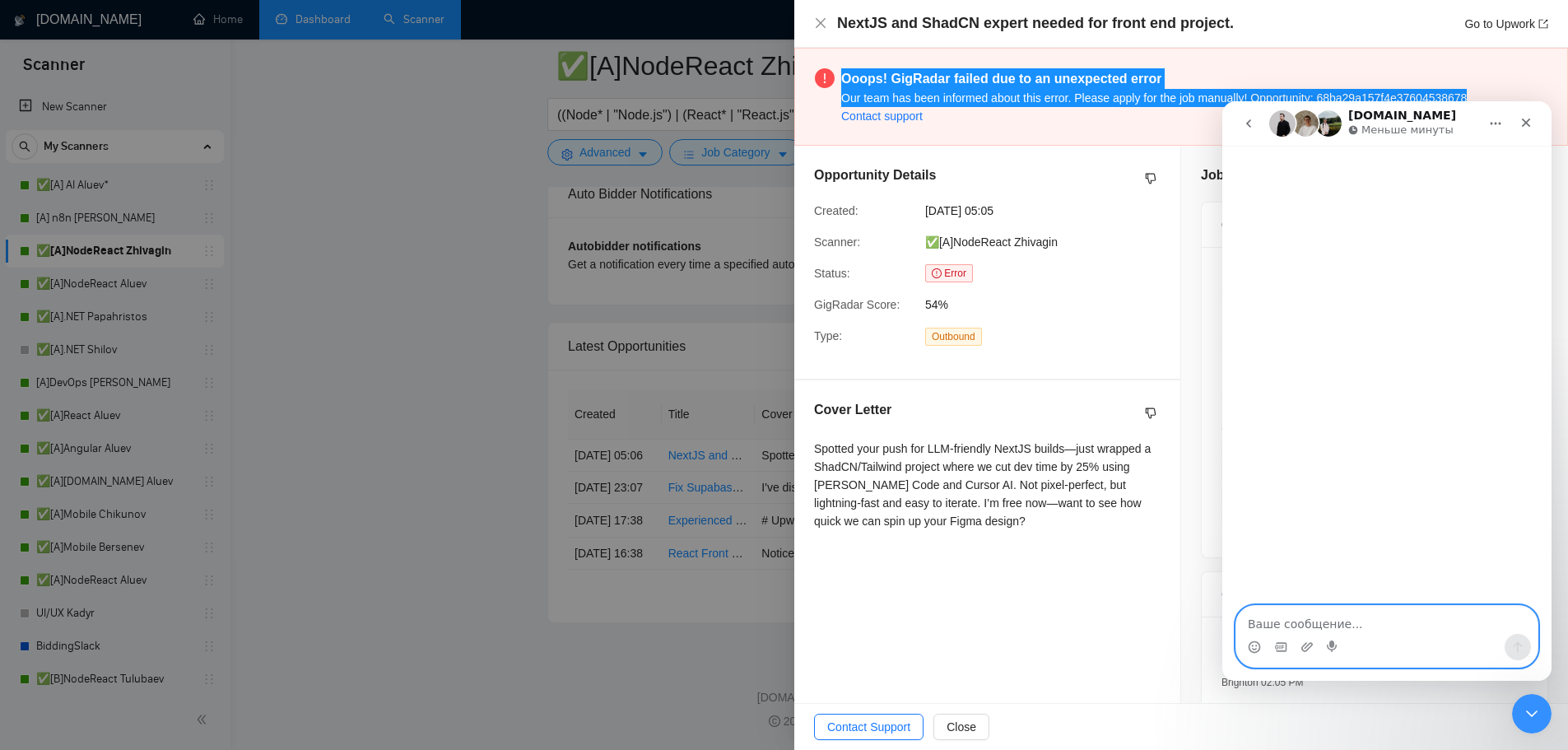
click at [1345, 621] on textarea "Ваше сообщение..." at bounding box center [1387, 620] width 301 height 28
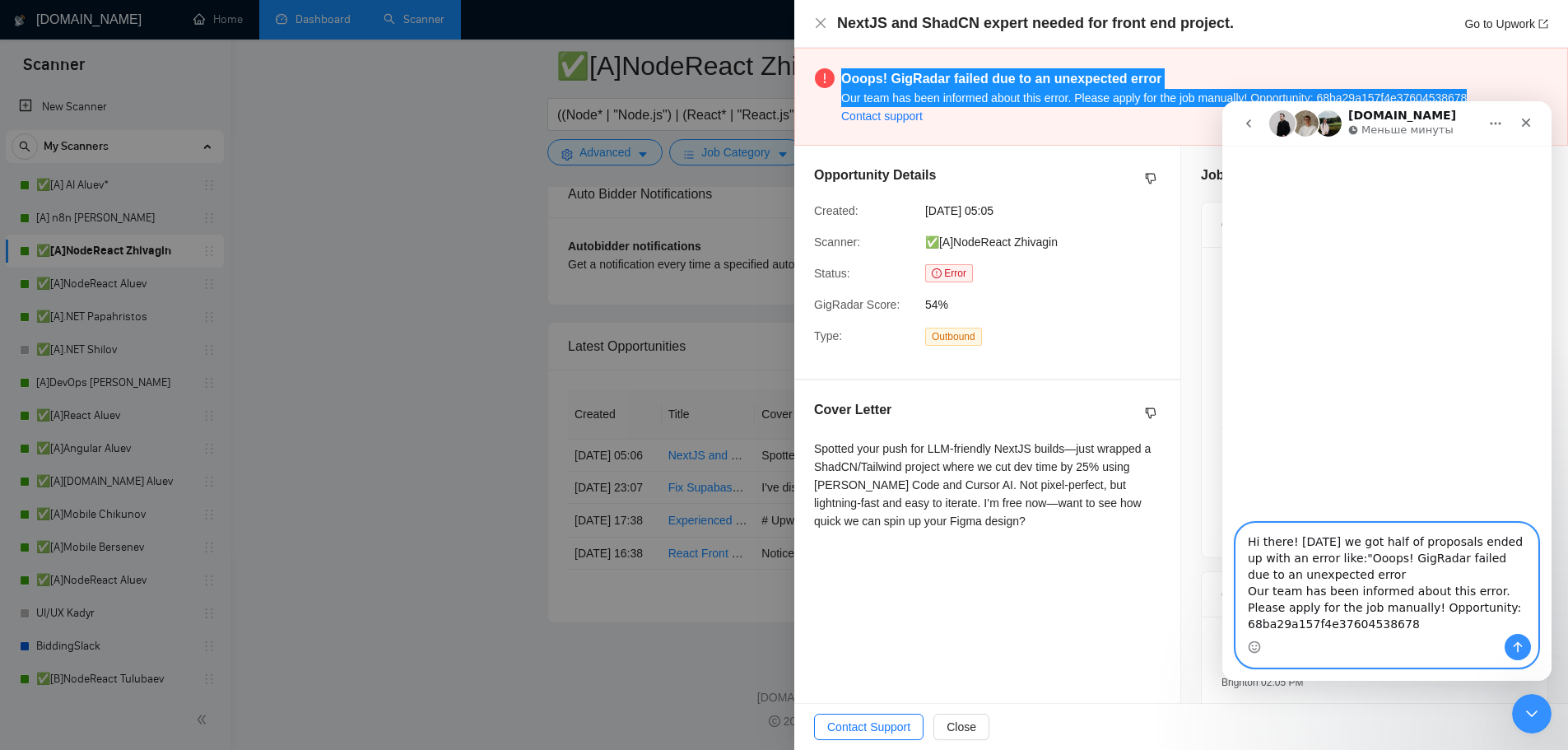
type textarea "Hi there! [DATE] we got half of proposals ended up with an error like:"Ooops! G…"
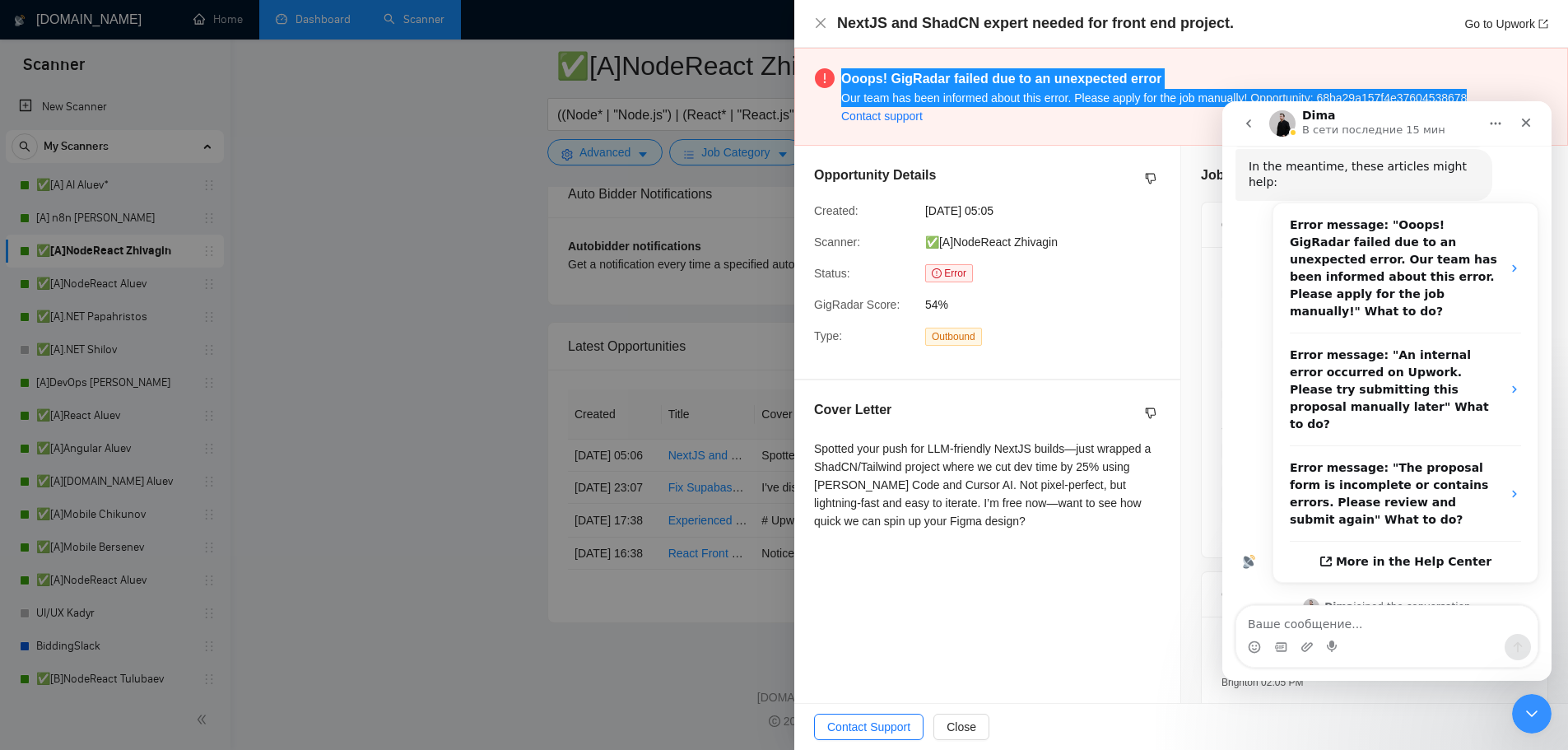
scroll to position [295, 0]
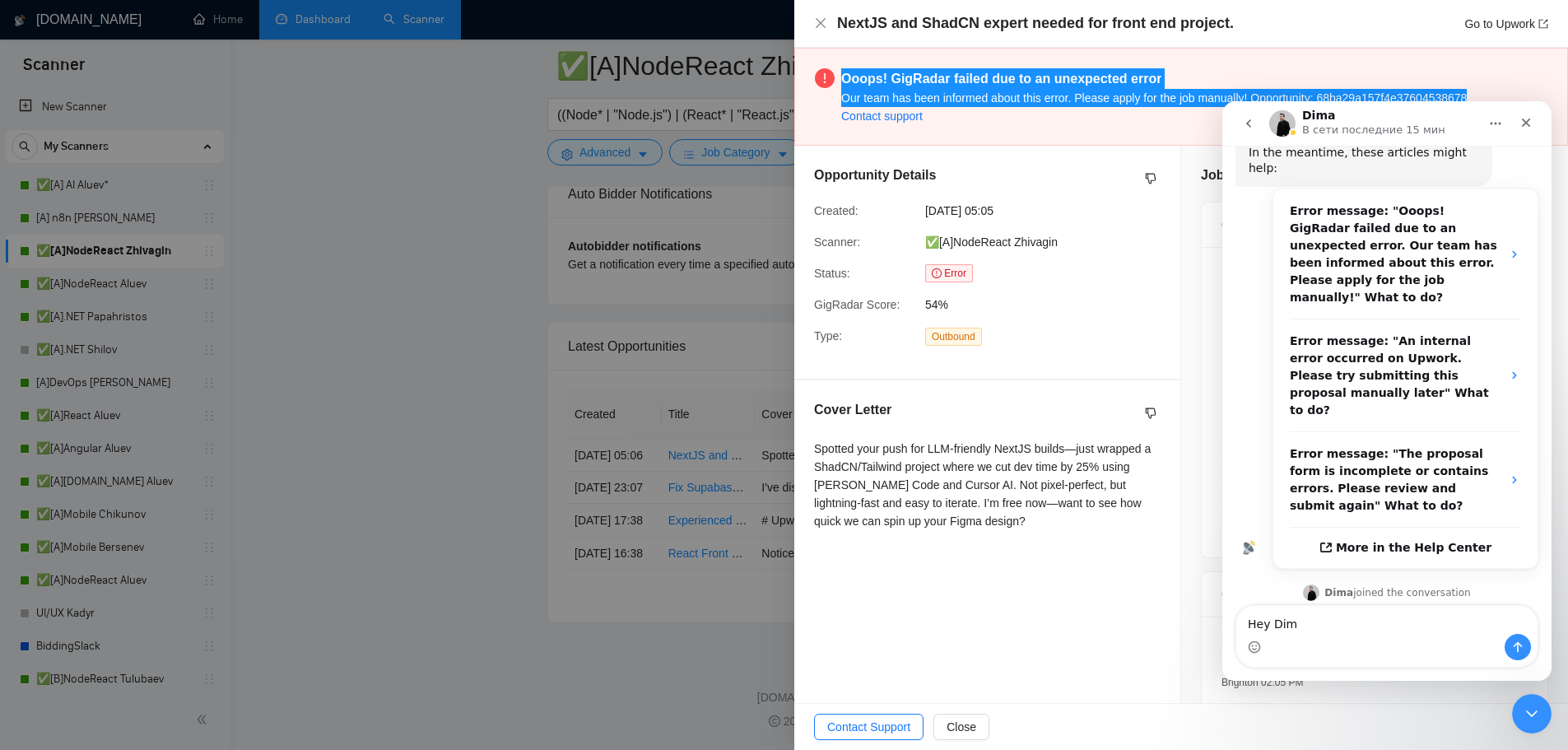
type textarea "Hey Dim!"
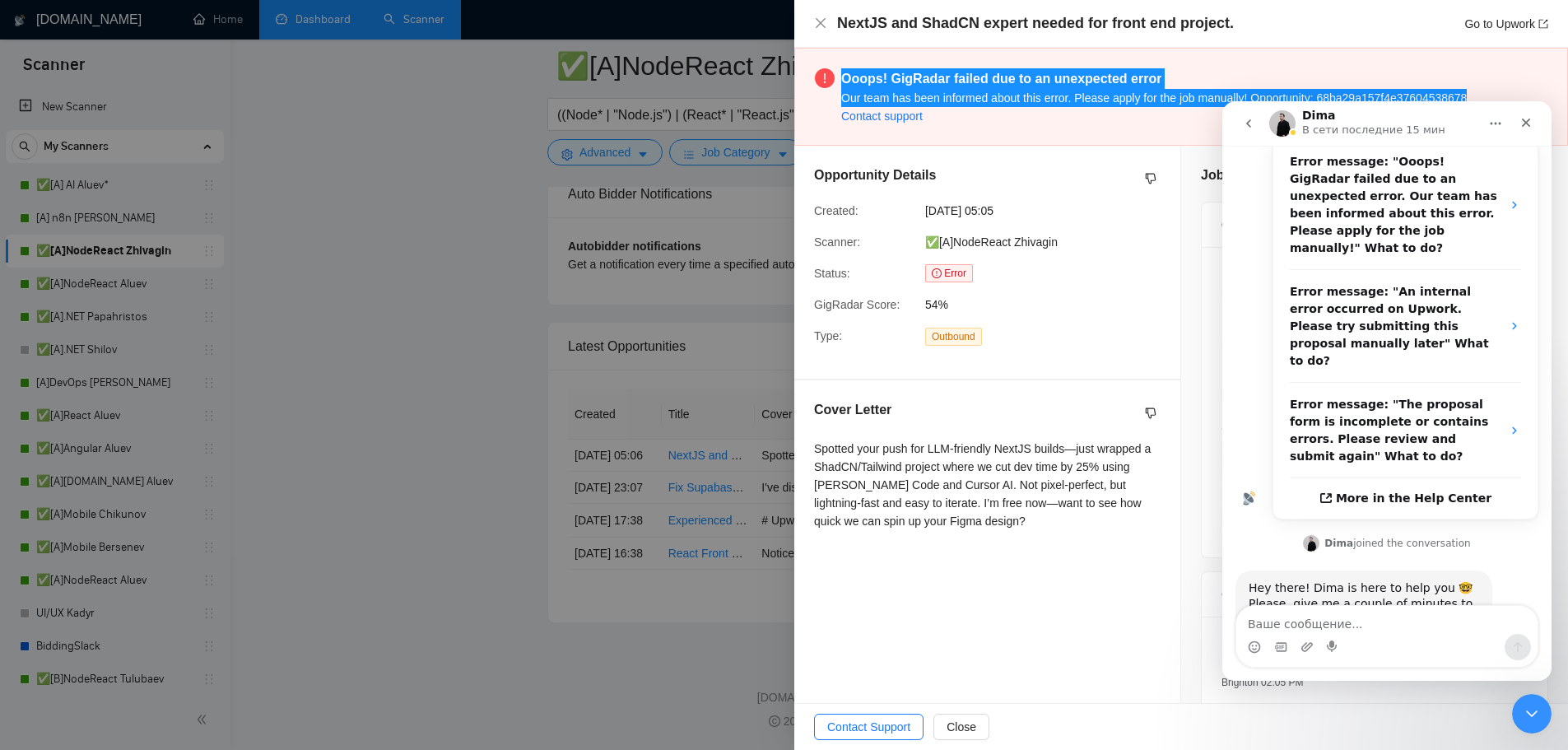
drag, startPoint x: 1531, startPoint y: 561, endPoint x: 1518, endPoint y: 561, distance: 13.0
click at [1531, 561] on div "Hi there! [DATE] we got half of proposals ended up with an error like:"Ooops! G…" at bounding box center [1387, 262] width 329 height 922
click at [1482, 678] on div "Hey Dim!" at bounding box center [1498, 686] width 55 height 17
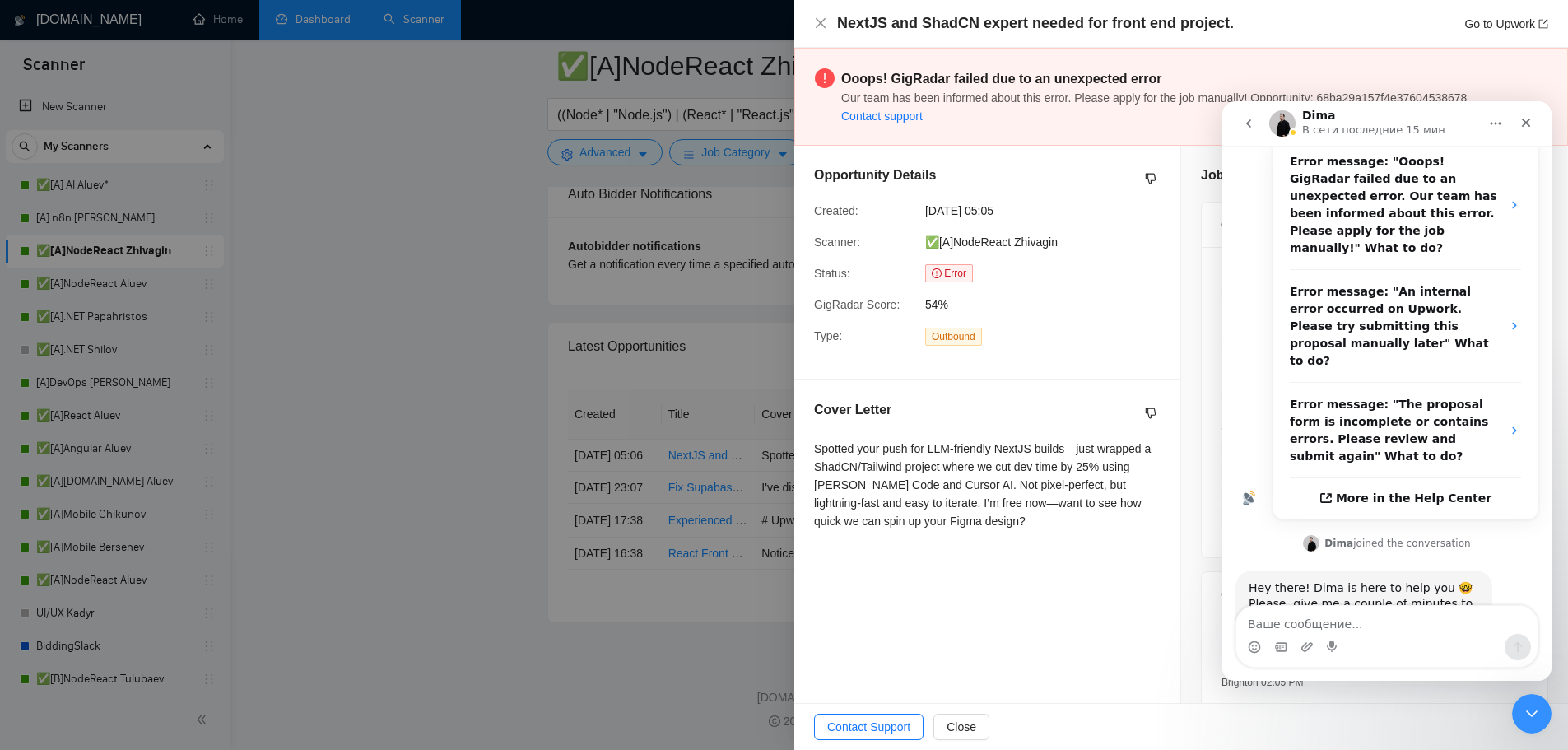
drag, startPoint x: 260, startPoint y: 464, endPoint x: 634, endPoint y: 197, distance: 459.5
click at [643, 194] on div at bounding box center [784, 375] width 1568 height 750
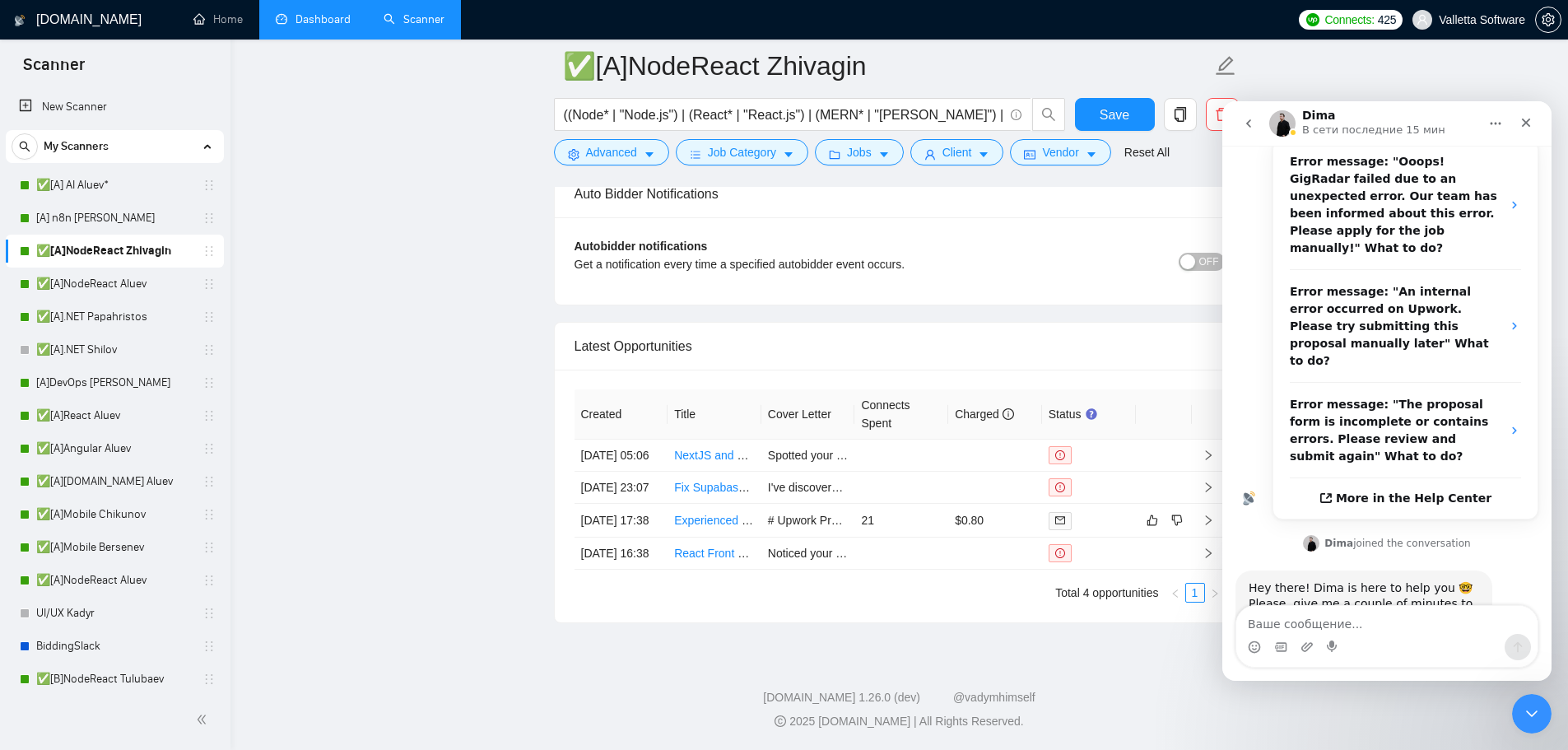
click at [316, 15] on link "Dashboard" at bounding box center [312, 18] width 75 height 14
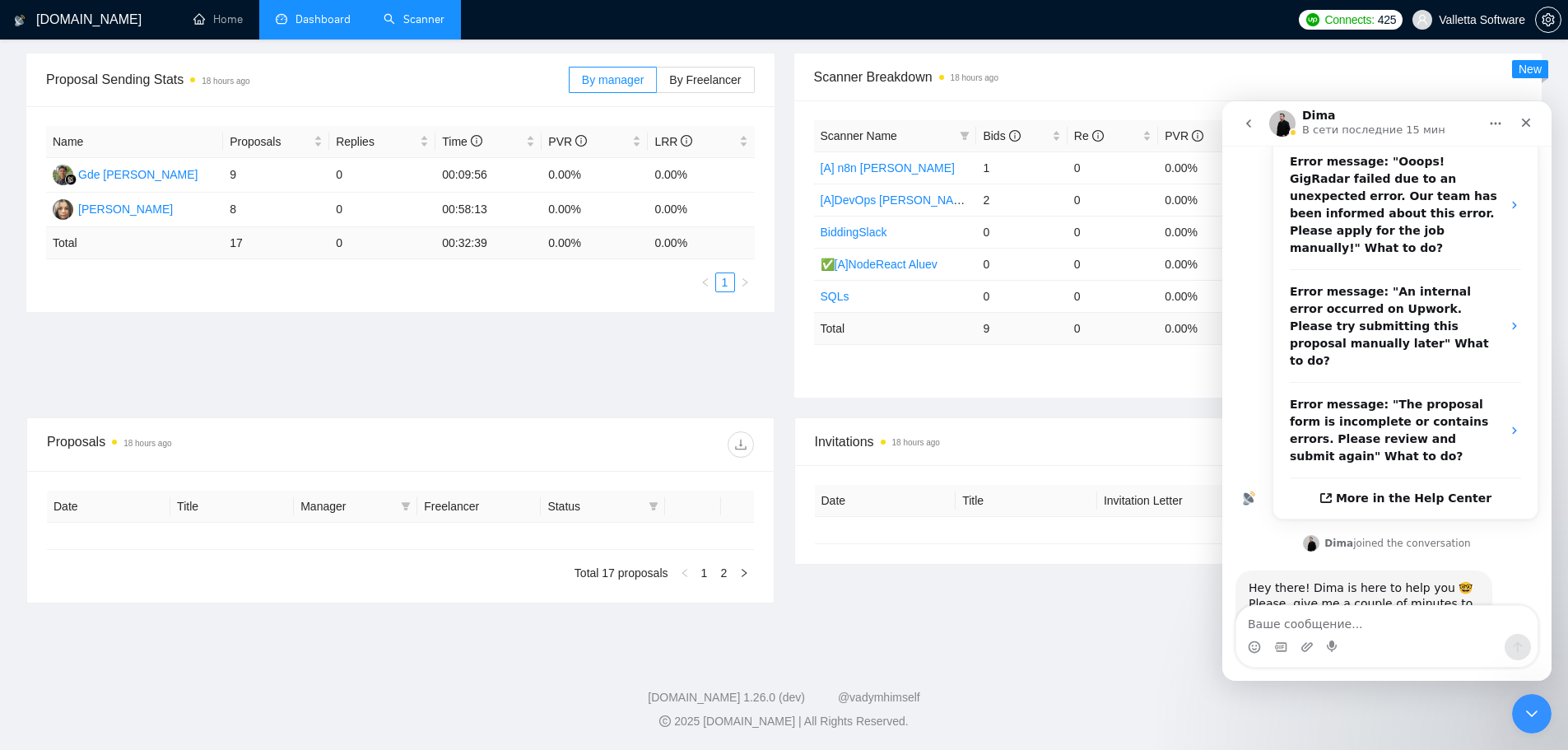
type input "[DATE]"
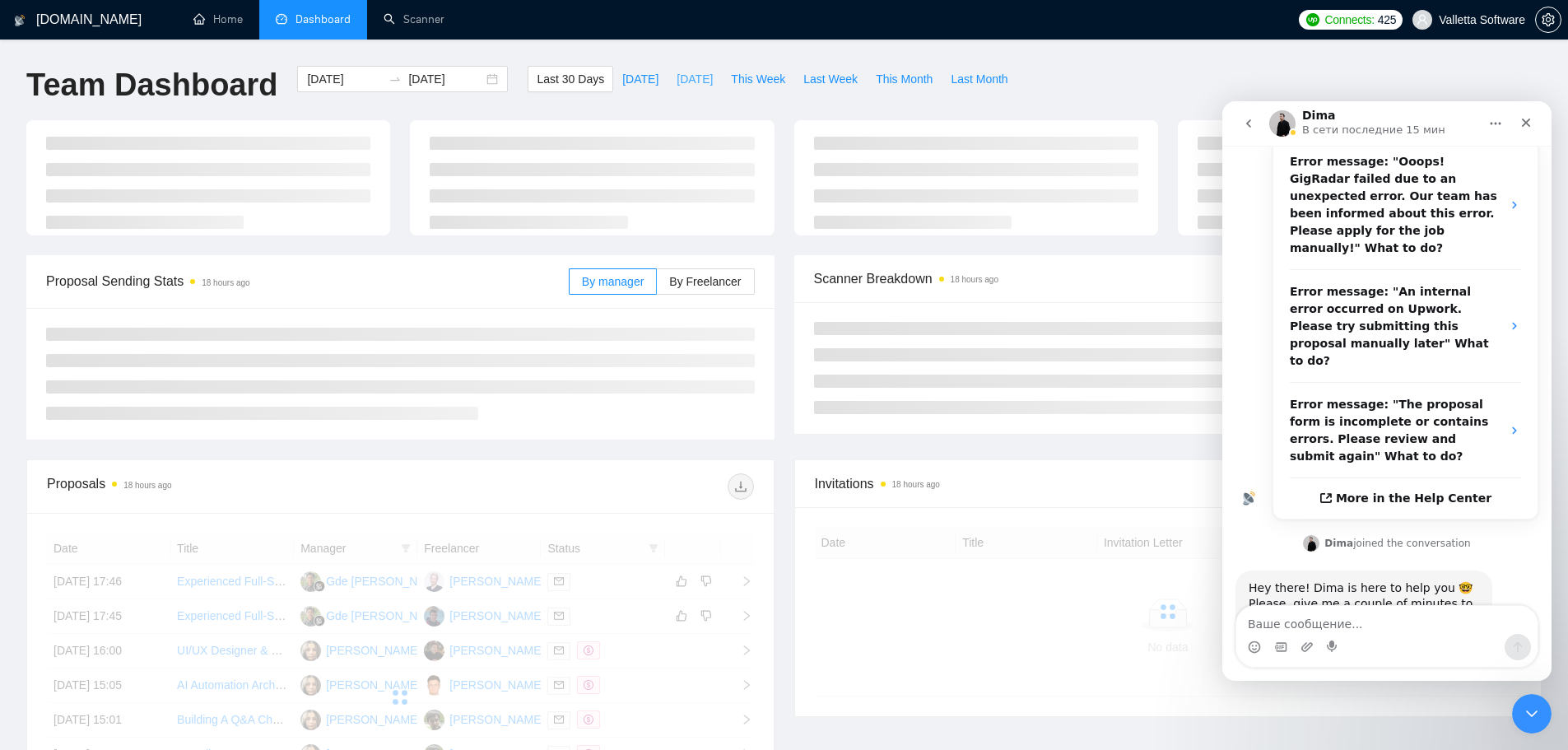
click at [691, 80] on span "[DATE]" at bounding box center [694, 80] width 36 height 18
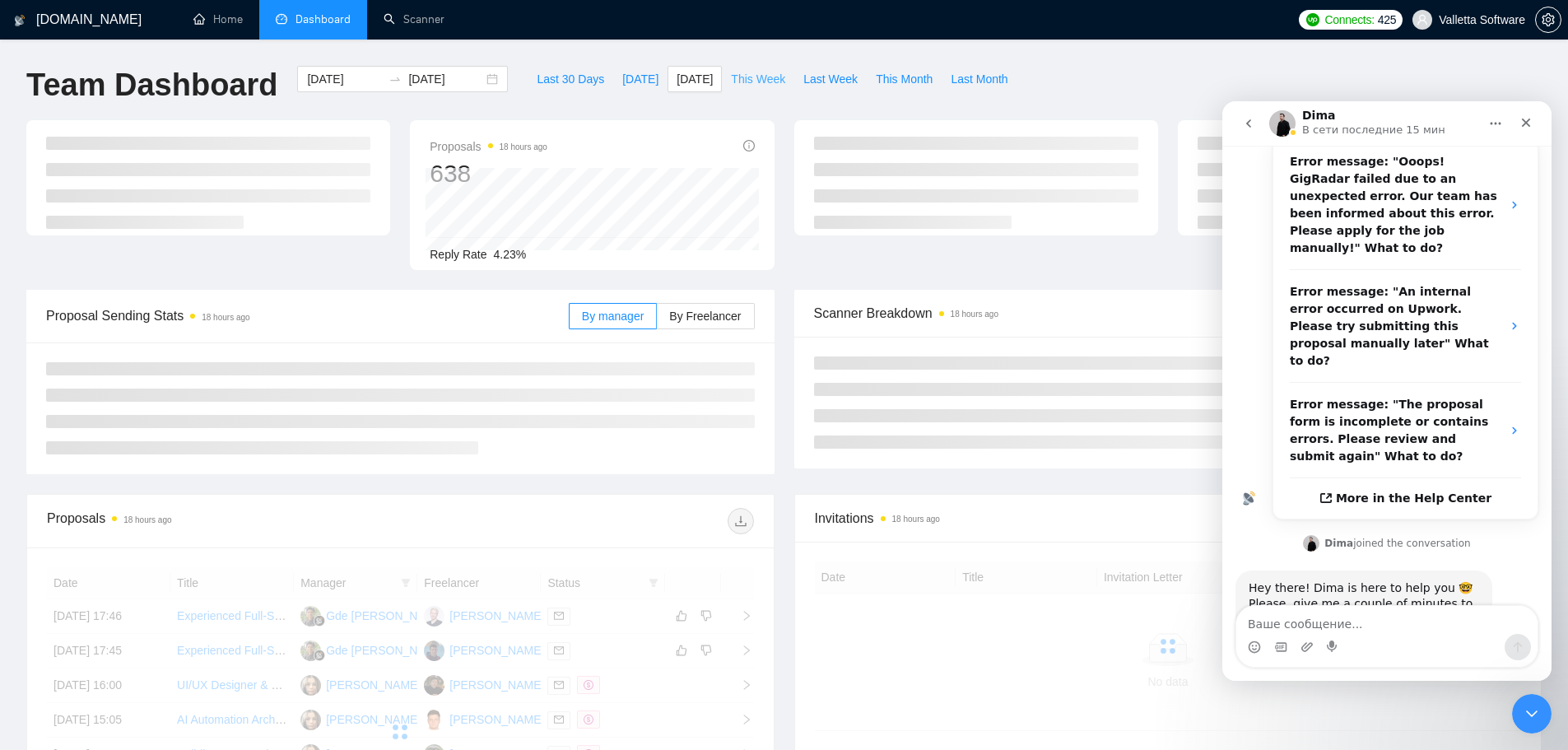
type input "[DATE]"
click at [746, 78] on span "This Week" at bounding box center [758, 80] width 55 height 18
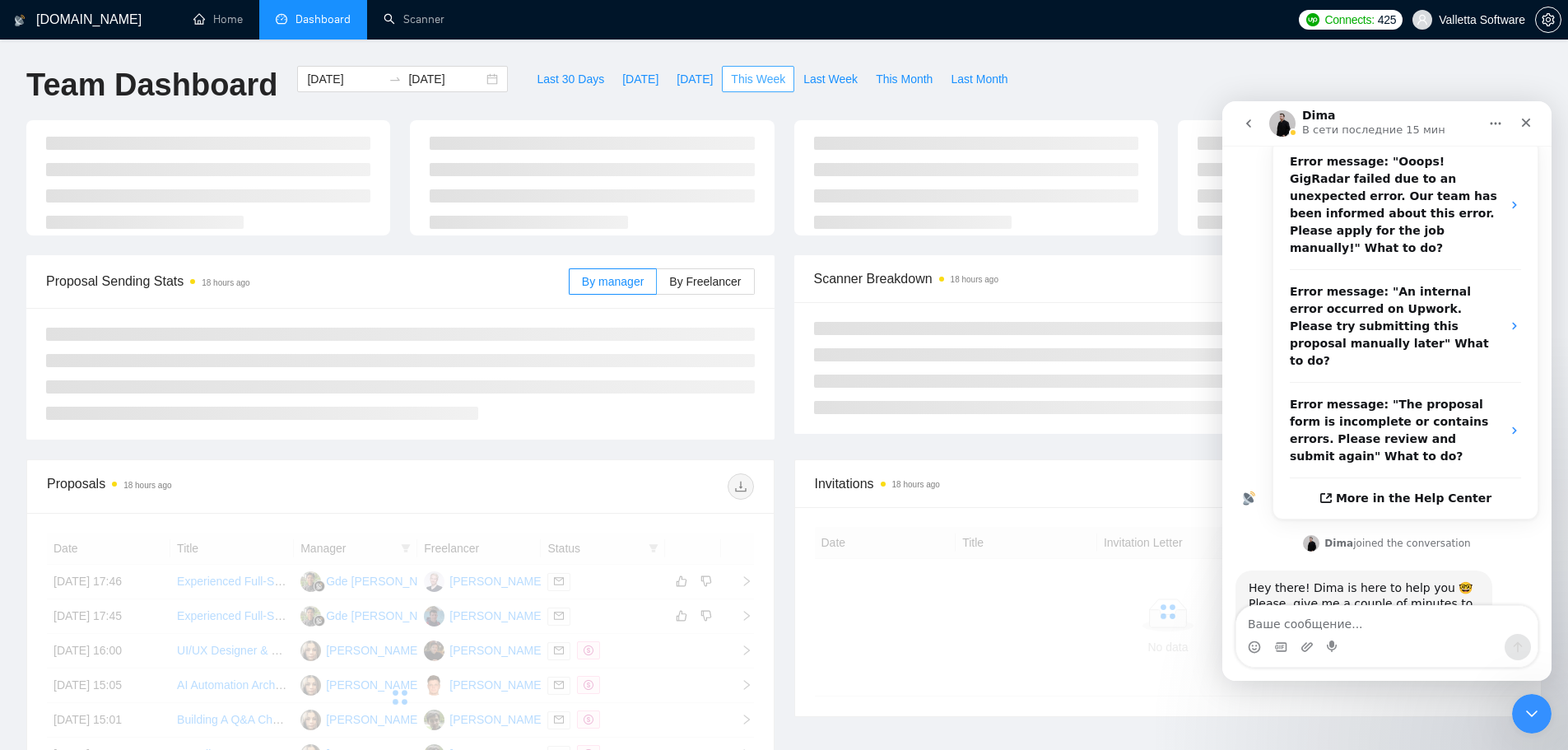
type input "[DATE]"
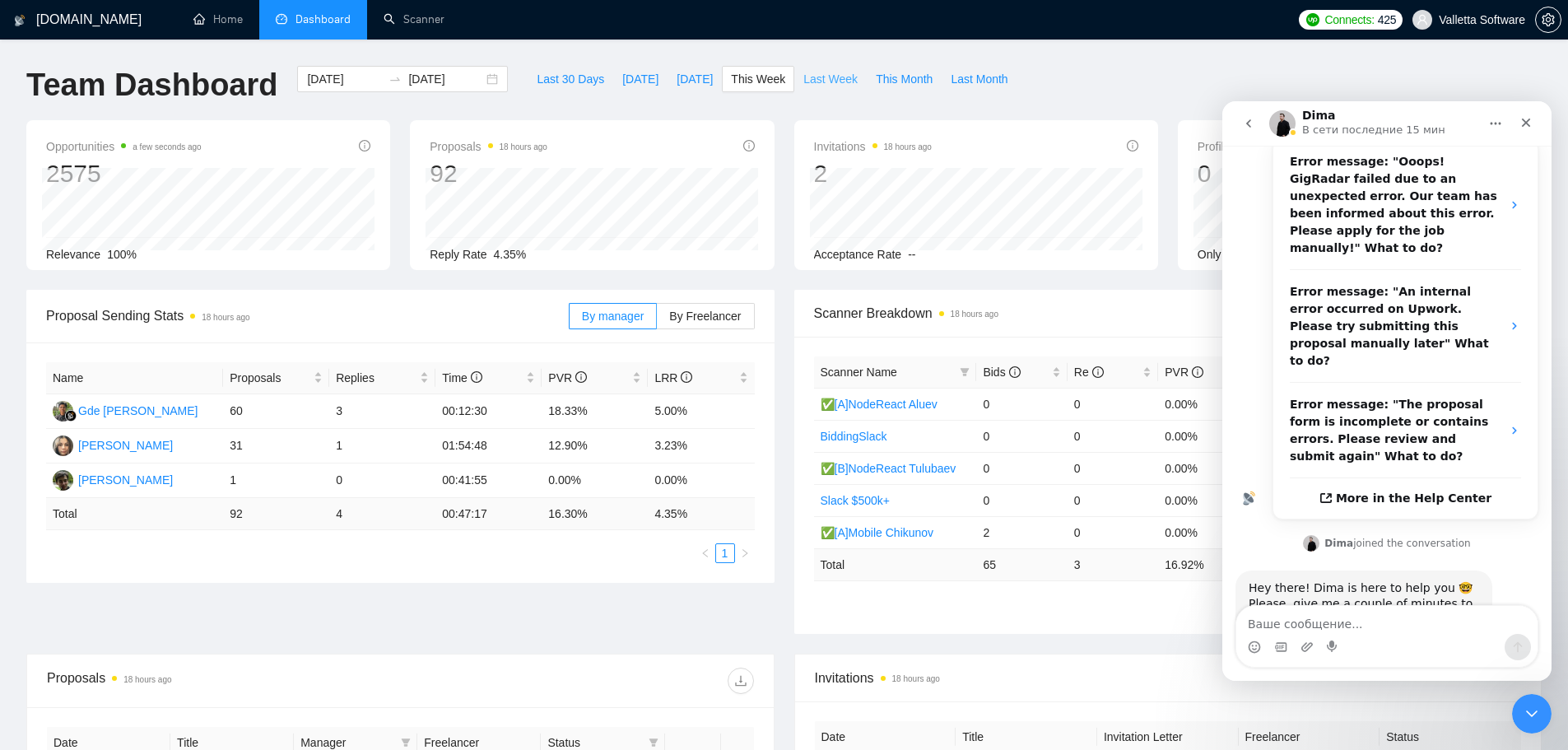
click at [817, 80] on span "Last Week" at bounding box center [830, 80] width 55 height 18
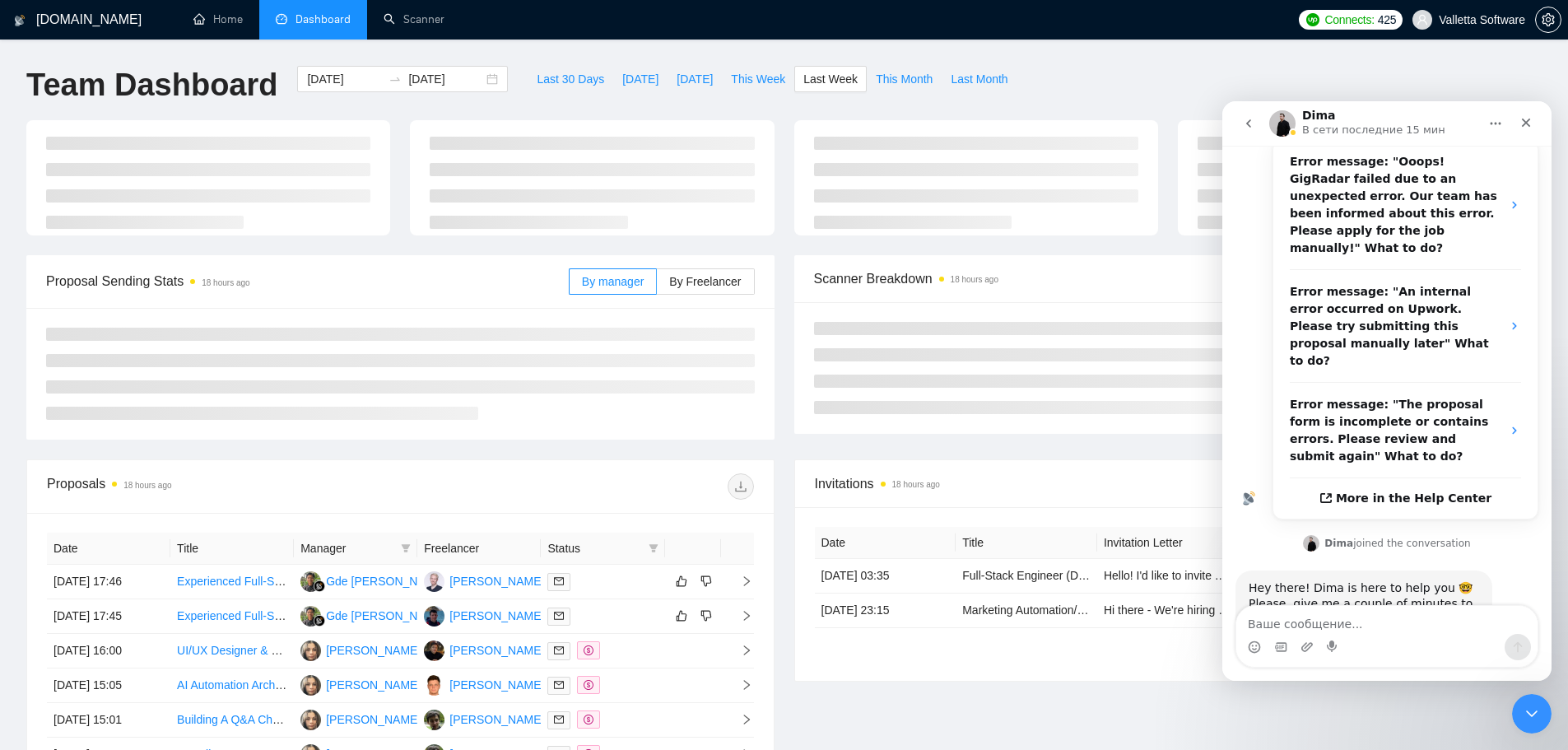
type input "[DATE]"
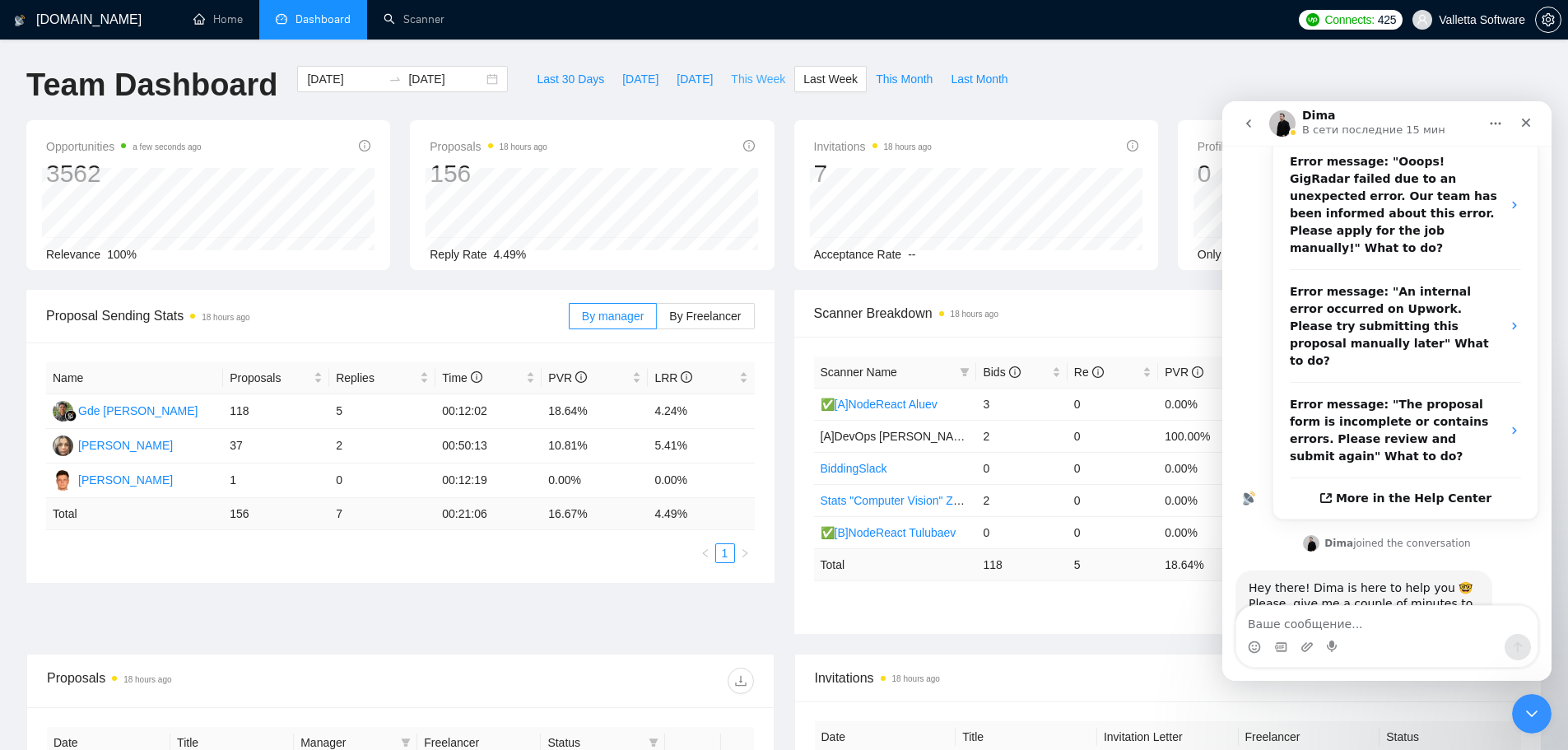
click at [769, 84] on span "This Week" at bounding box center [758, 80] width 55 height 18
type input "[DATE]"
click at [821, 75] on span "Last Week" at bounding box center [830, 80] width 55 height 18
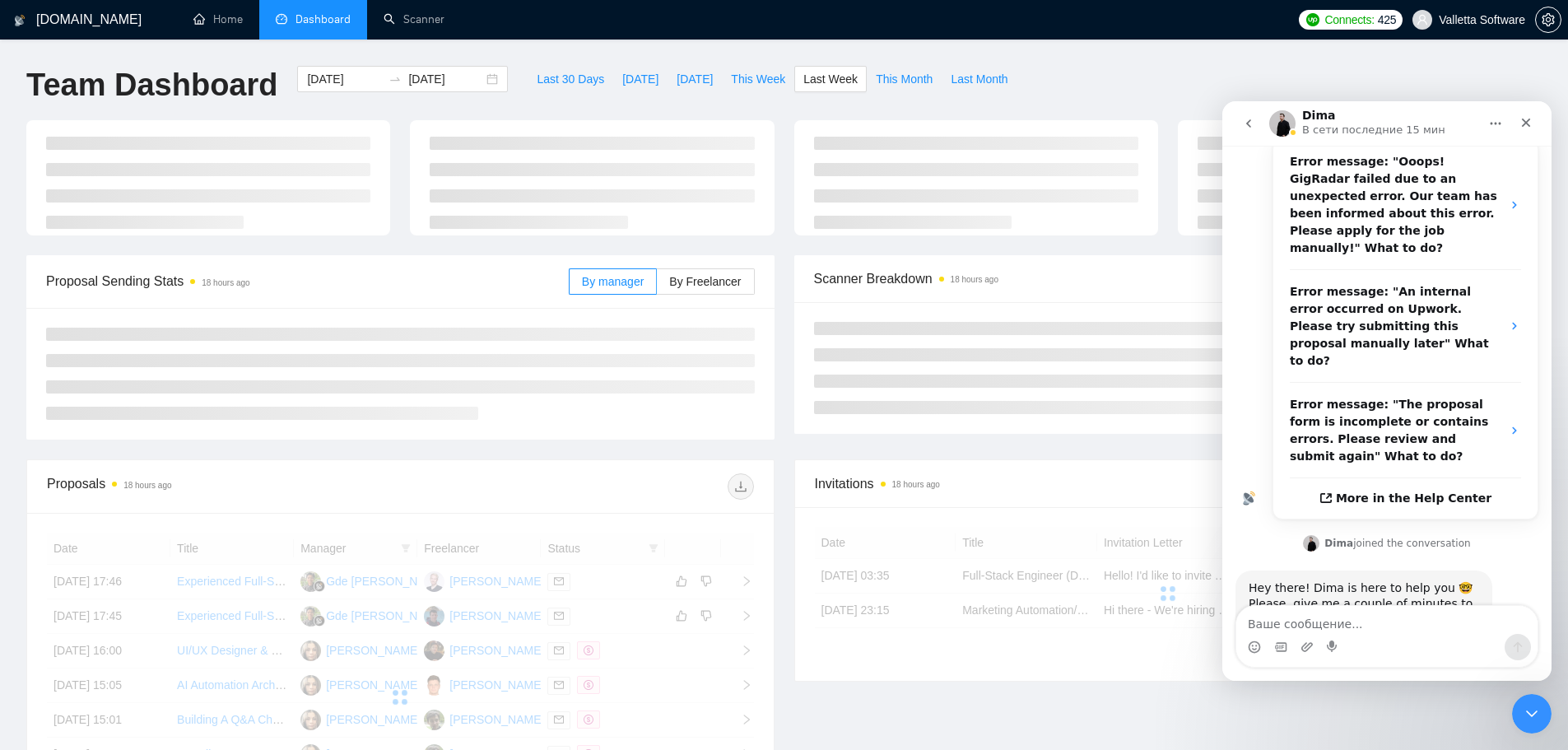
type input "[DATE]"
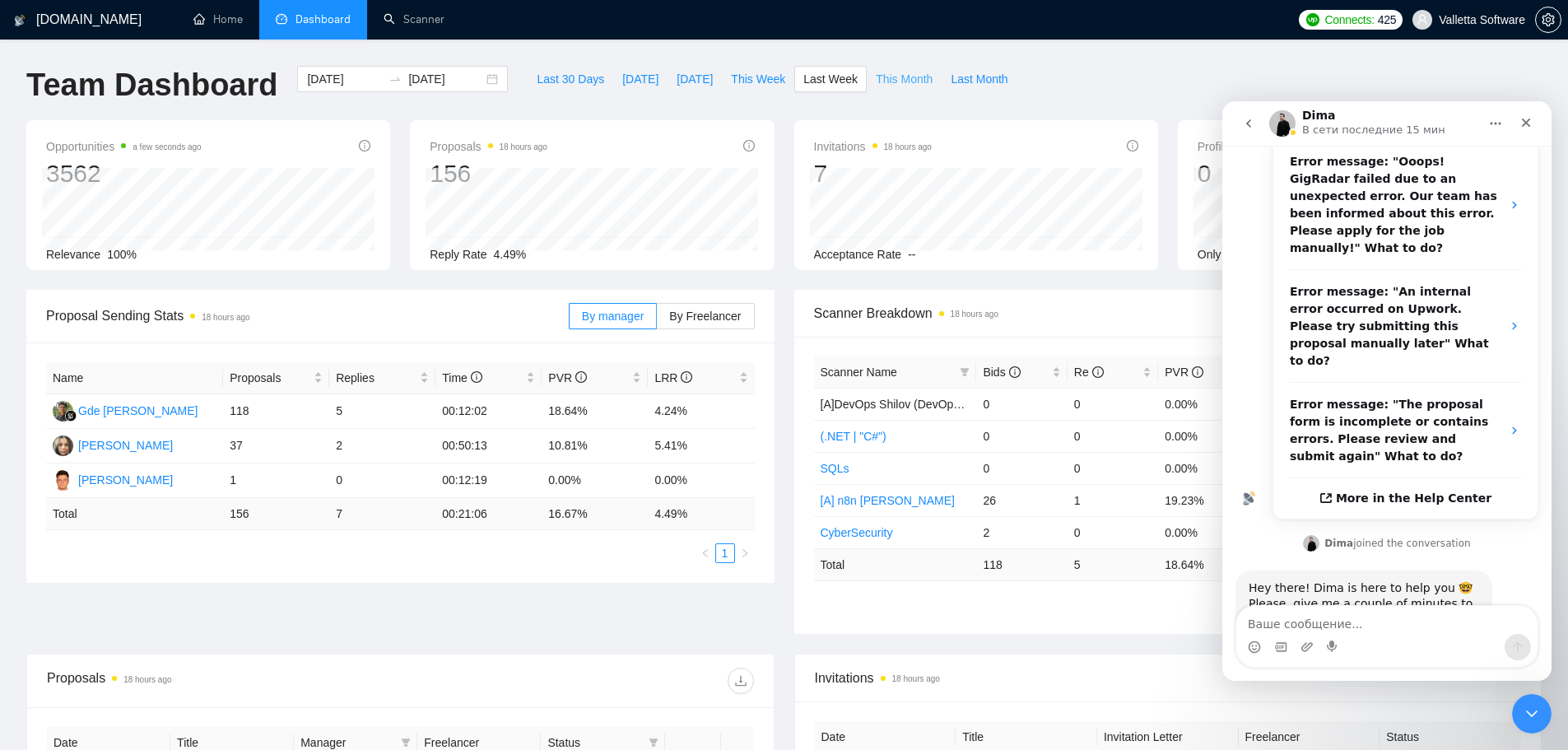
click at [876, 78] on span "This Month" at bounding box center [903, 80] width 56 height 18
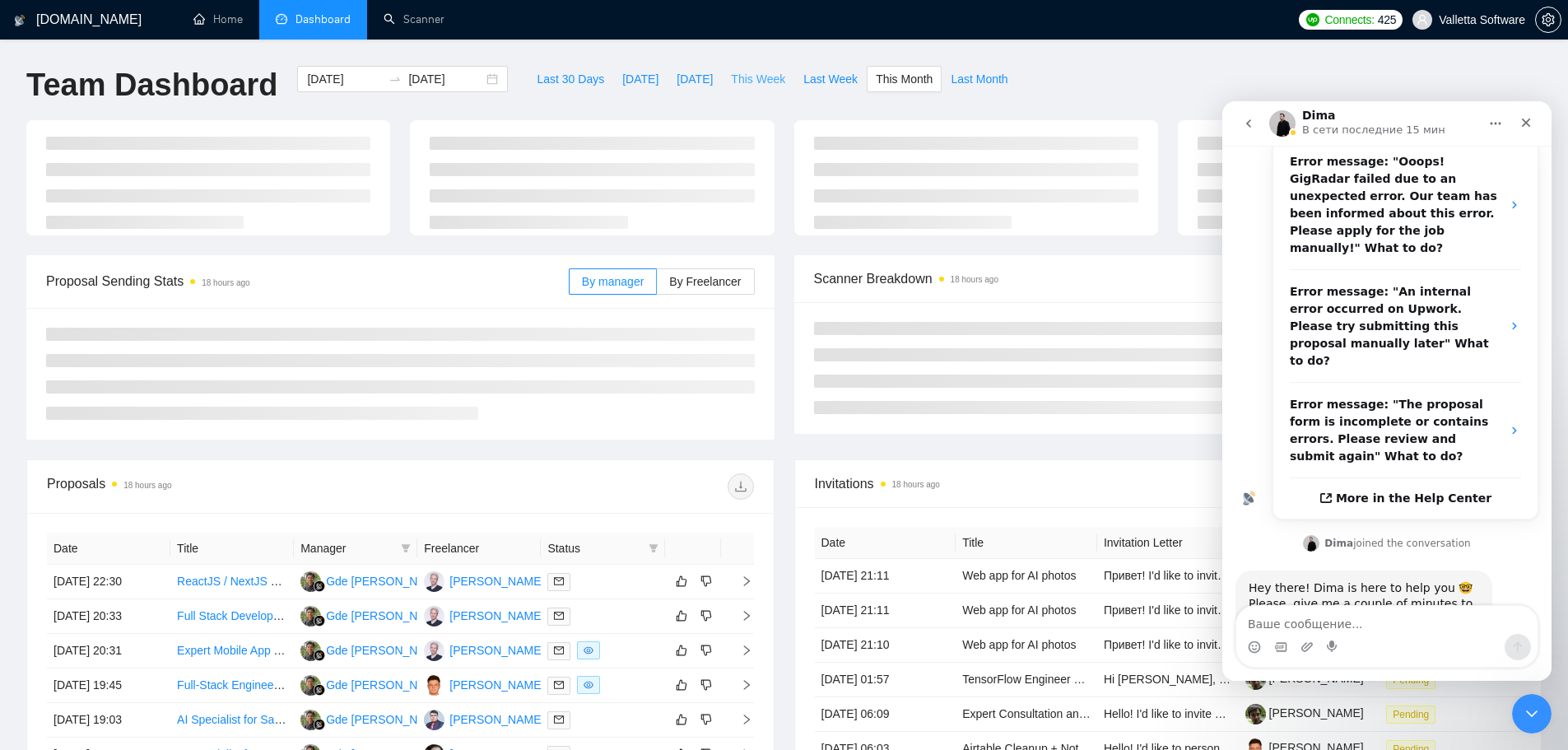
click at [760, 88] on button "This Week" at bounding box center [758, 79] width 72 height 26
type input "[DATE]"
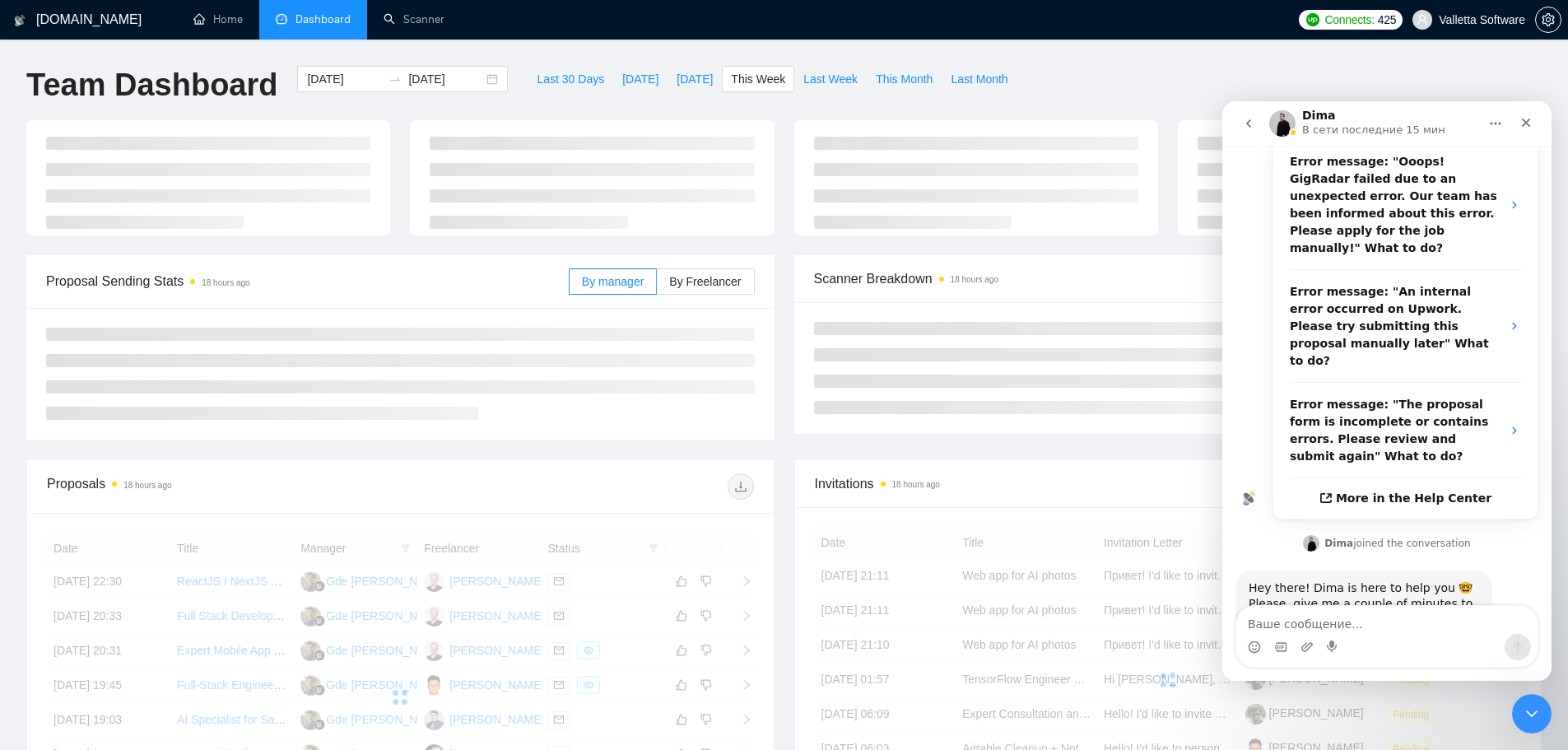
type input "[DATE]"
click at [822, 84] on span "Last Week" at bounding box center [830, 80] width 55 height 18
type input "[DATE]"
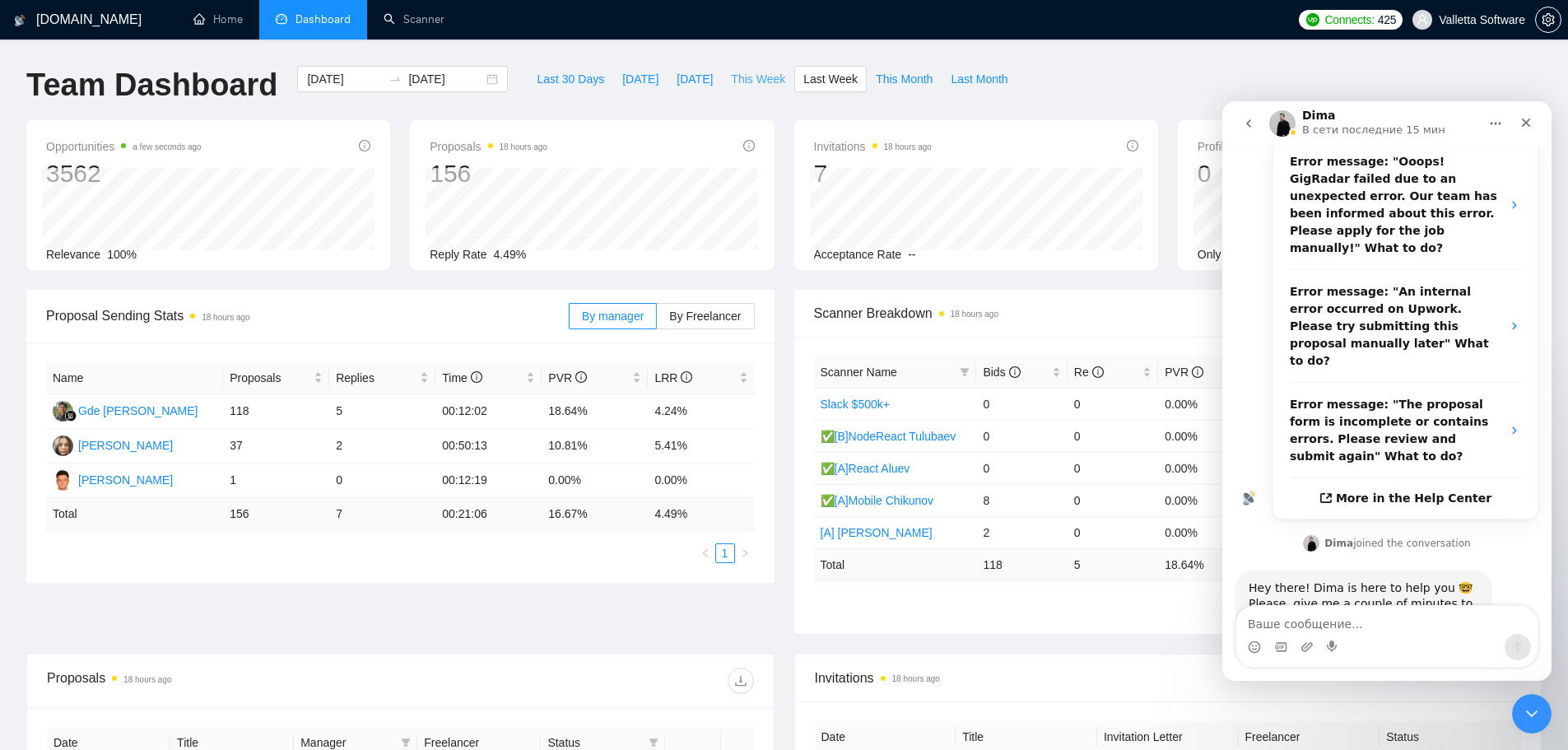
click at [731, 76] on span "This Week" at bounding box center [758, 80] width 55 height 18
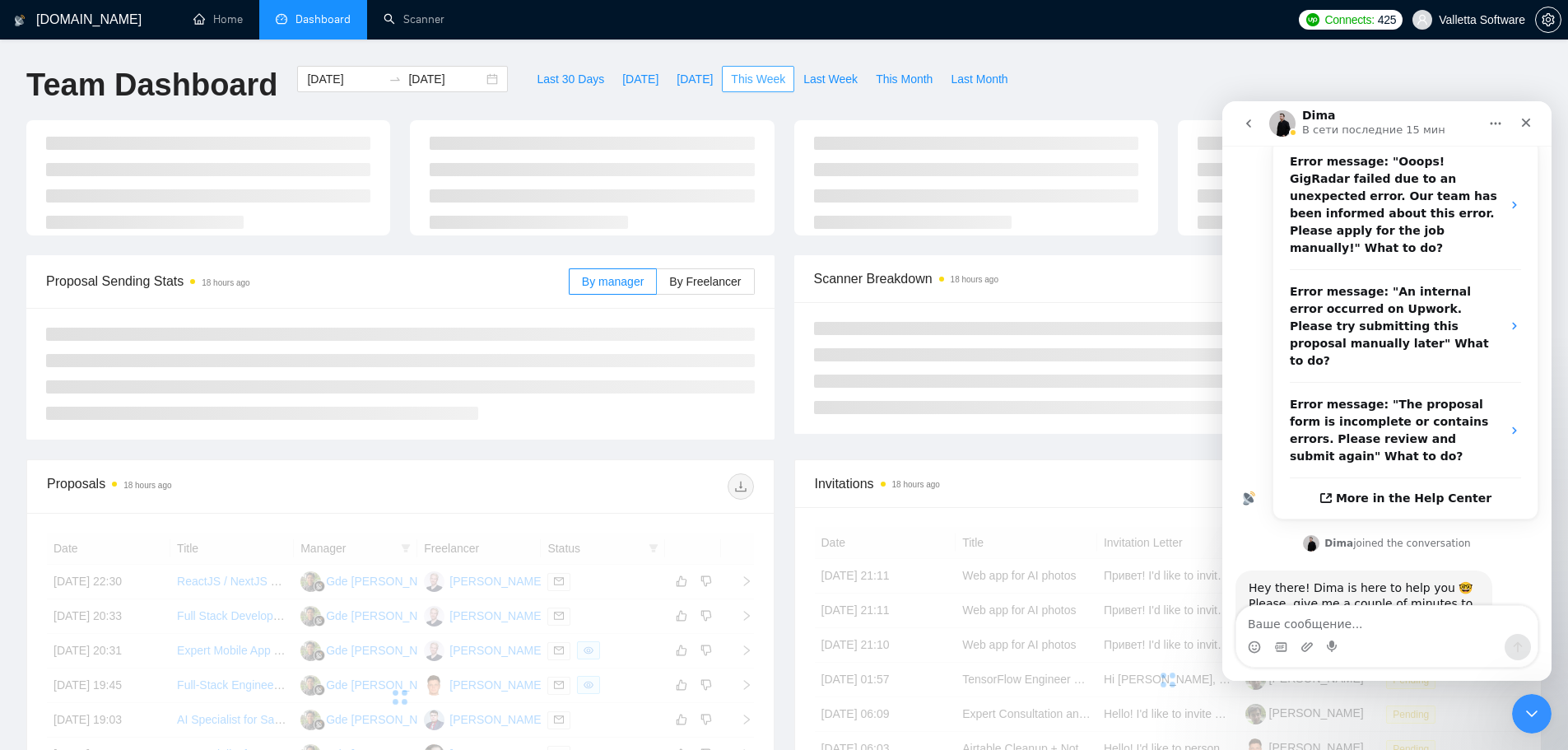
type input "[DATE]"
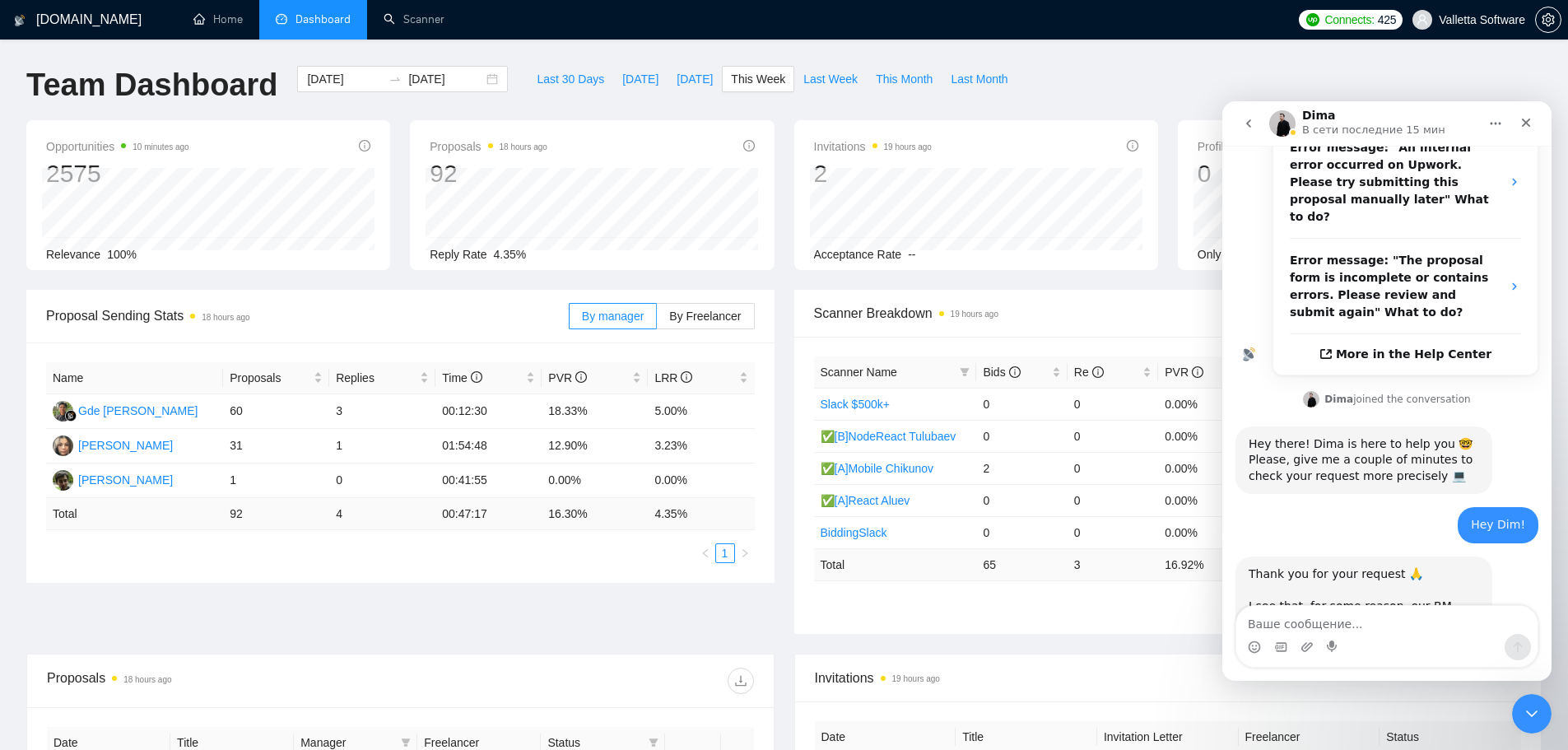
scroll to position [506, 0]
